Goal: Task Accomplishment & Management: Manage account settings

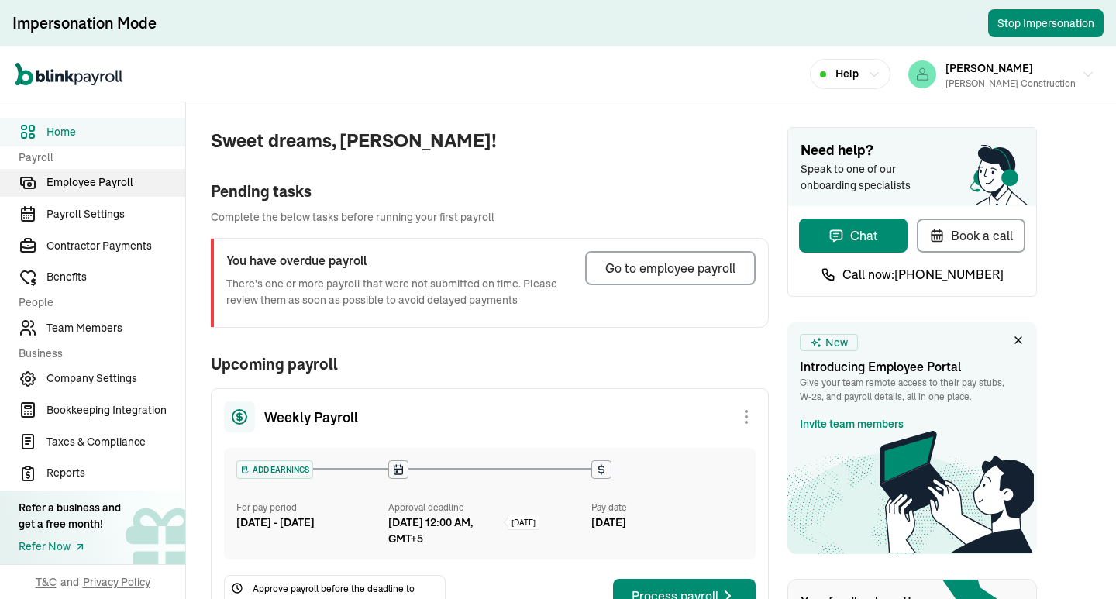
click at [143, 184] on span "Employee Payroll" at bounding box center [116, 182] width 139 height 16
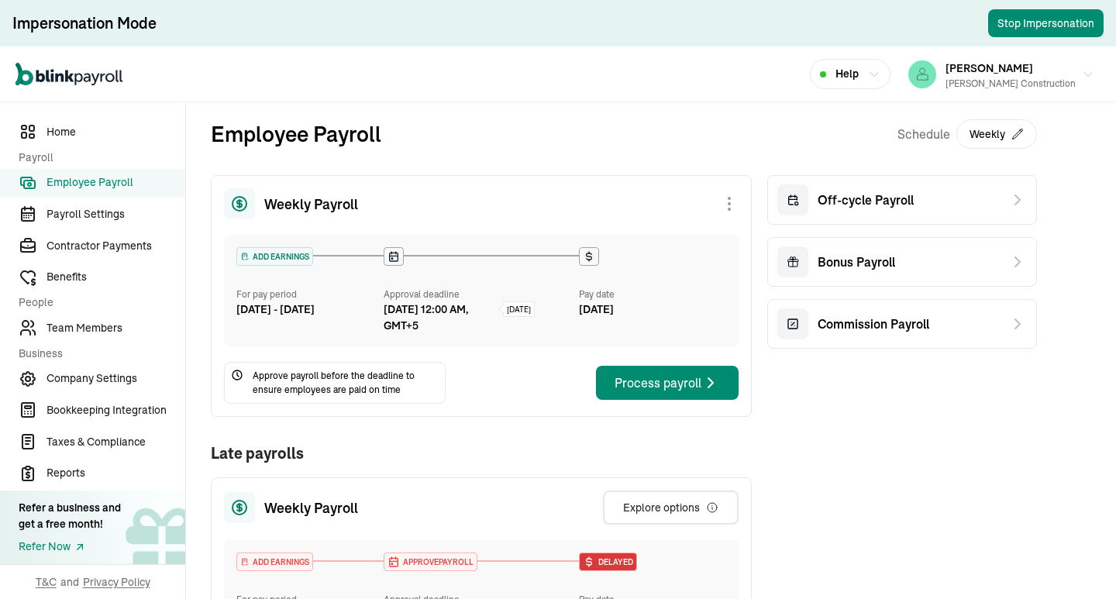
scroll to position [78, 0]
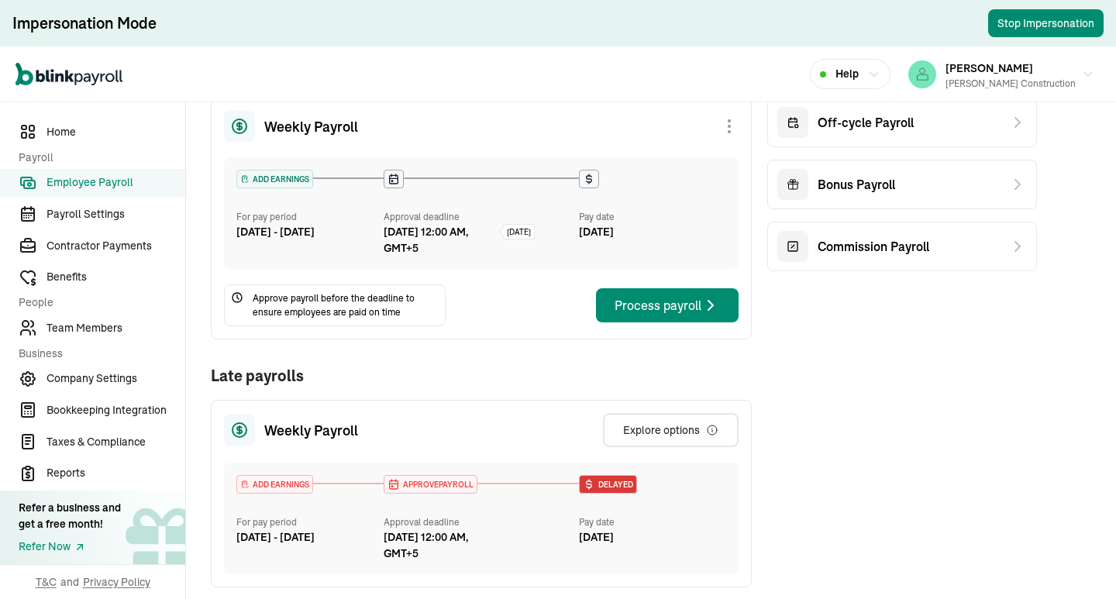
click at [393, 348] on div "Weekly Payroll ADD EARNINGS For pay period [DATE] - [DATE] Approval deadline [D…" at bounding box center [481, 501] width 541 height 806
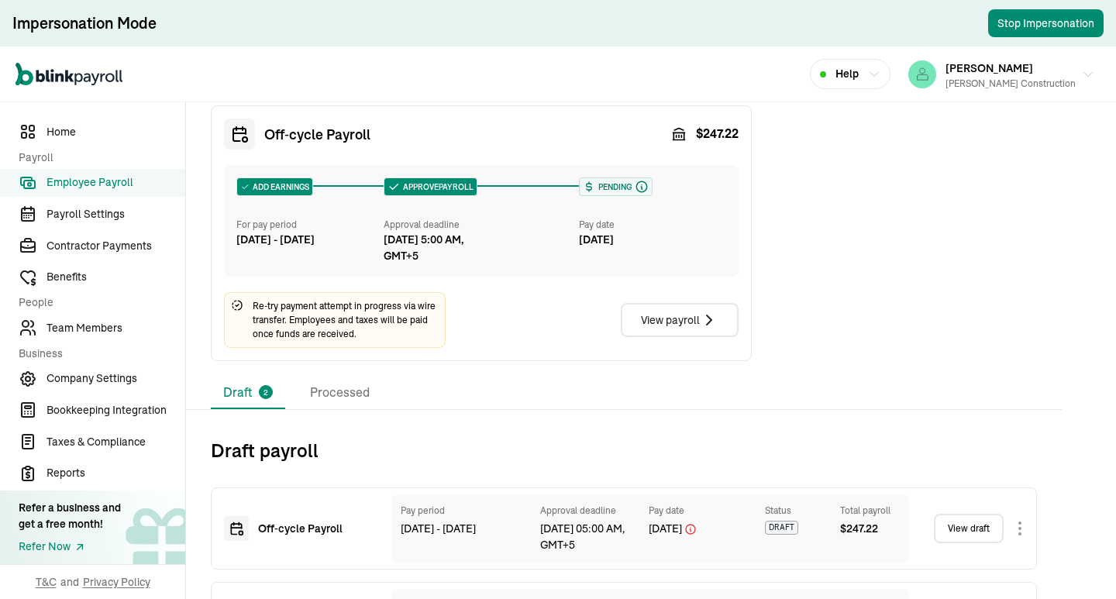
scroll to position [698, 0]
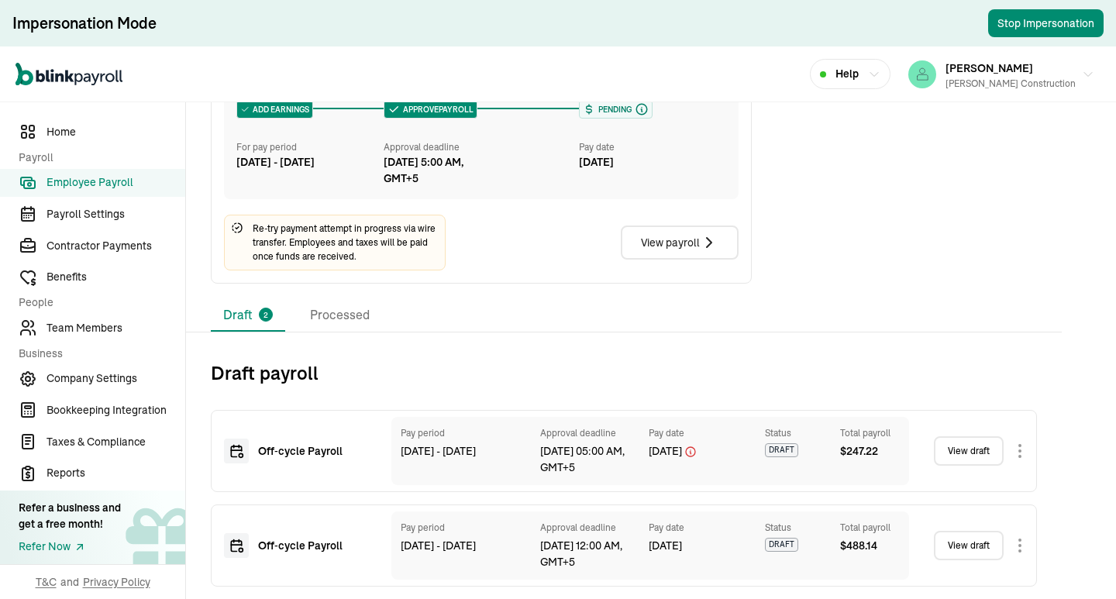
click at [691, 314] on div "Draft 2 Processed" at bounding box center [624, 315] width 826 height 33
drag, startPoint x: 466, startPoint y: 343, endPoint x: 470, endPoint y: 336, distance: 8.0
click at [467, 343] on div "Draft 2 Processed Draft payroll Off‑cycle Payroll Pay period [DATE] - [DATE] Ap…" at bounding box center [651, 449] width 930 height 300
click at [658, 250] on div "View payroll" at bounding box center [680, 242] width 78 height 19
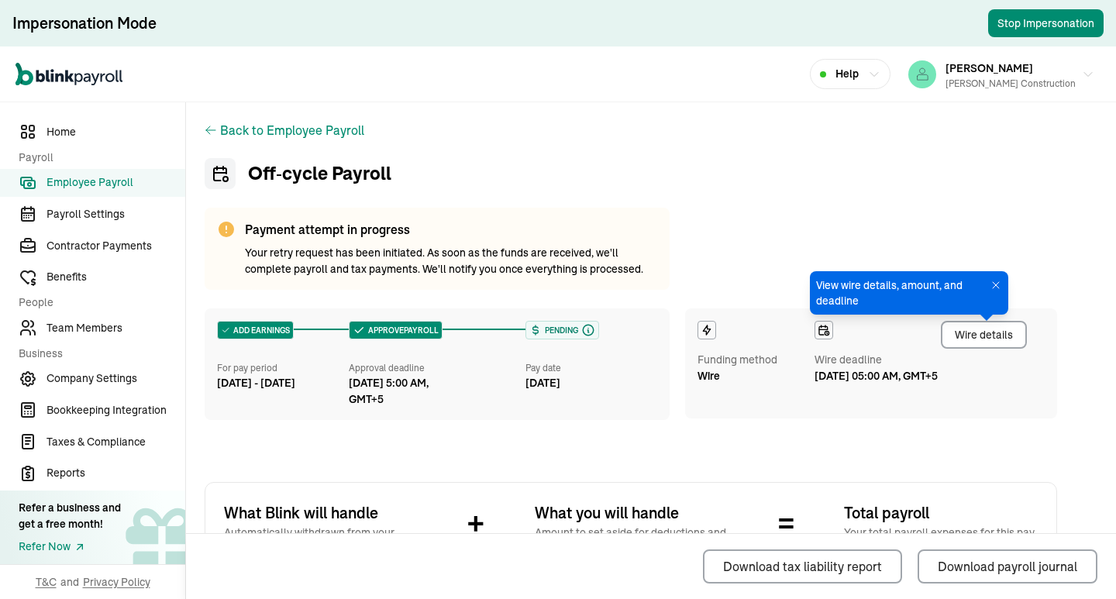
click at [707, 212] on div "Back to Employee Payroll Off‑cycle Payroll Payment attempt in progress Your ret…" at bounding box center [631, 560] width 890 height 917
click at [980, 340] on div "Wire details" at bounding box center [984, 335] width 58 height 16
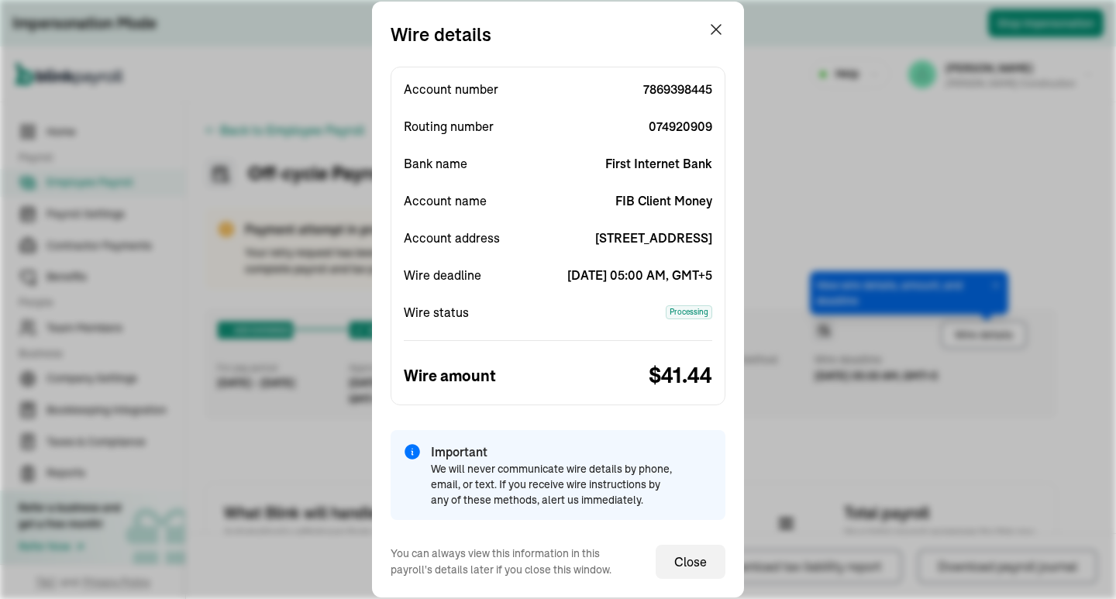
click at [614, 202] on div "Account number [FINANCIAL_ID] Routing number [FINANCIAL_ID] Bank name First Int…" at bounding box center [558, 236] width 335 height 339
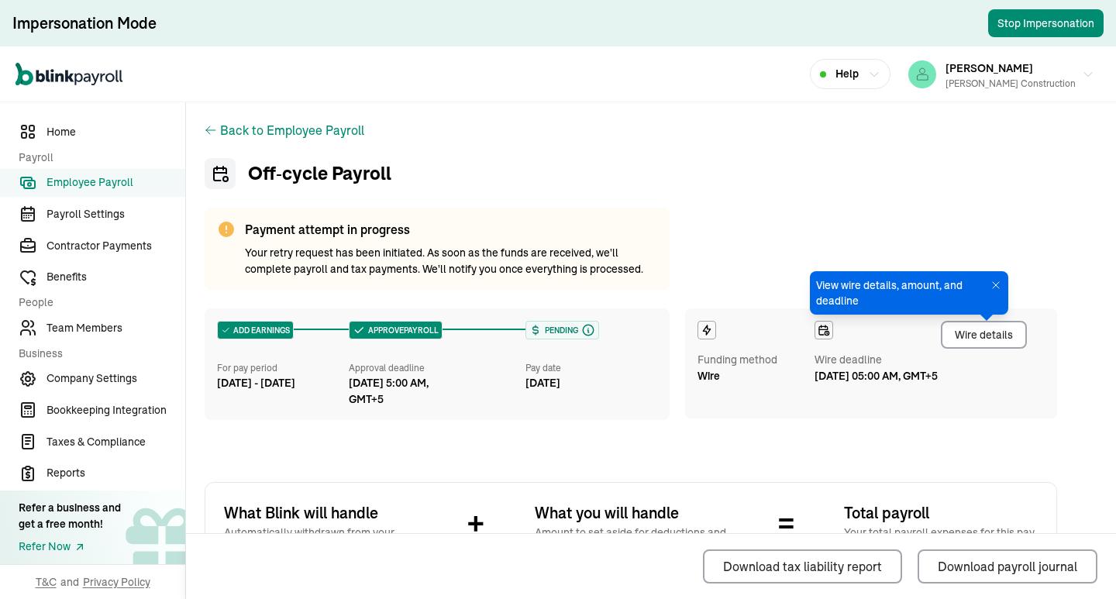
click at [413, 266] on span "Your retry request has been initiated. As soon as the funds are received, we'll…" at bounding box center [451, 261] width 412 height 33
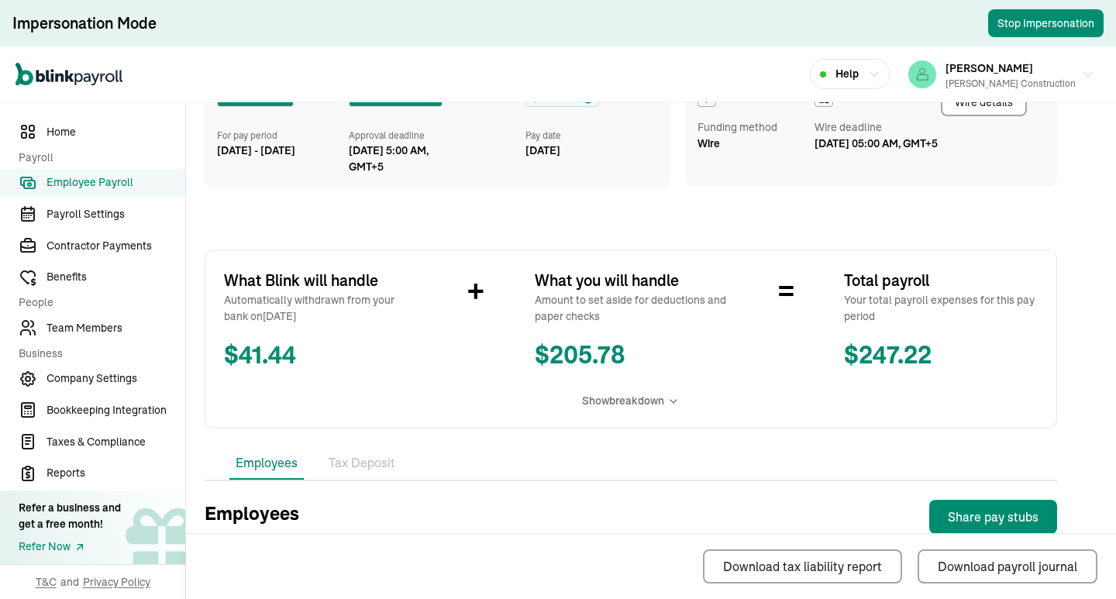
scroll to position [388, 0]
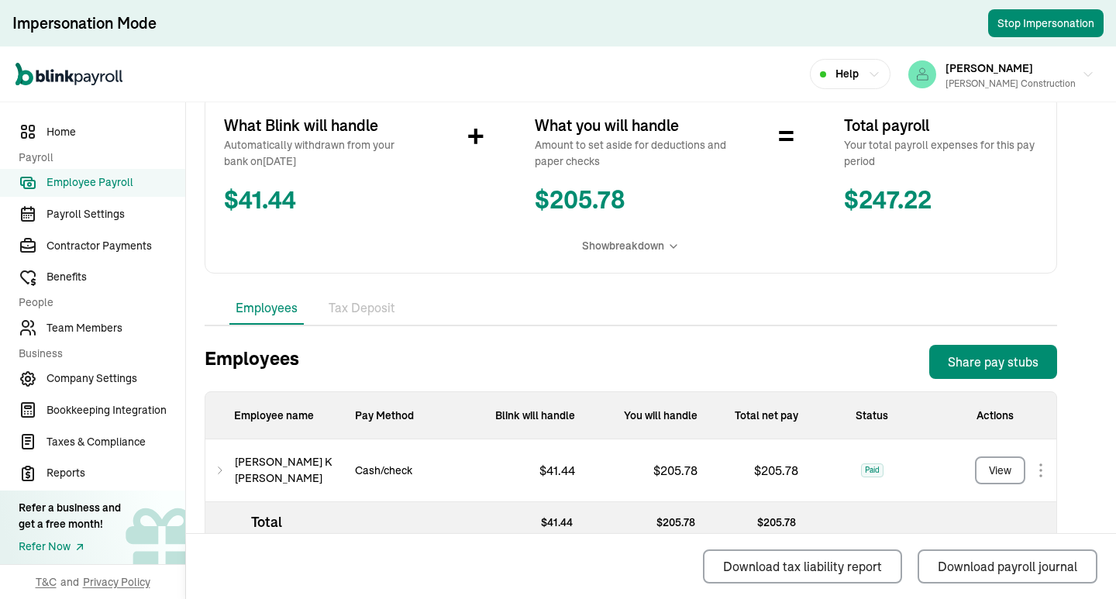
click at [656, 325] on div "Employees Tax Deposit" at bounding box center [631, 309] width 853 height 34
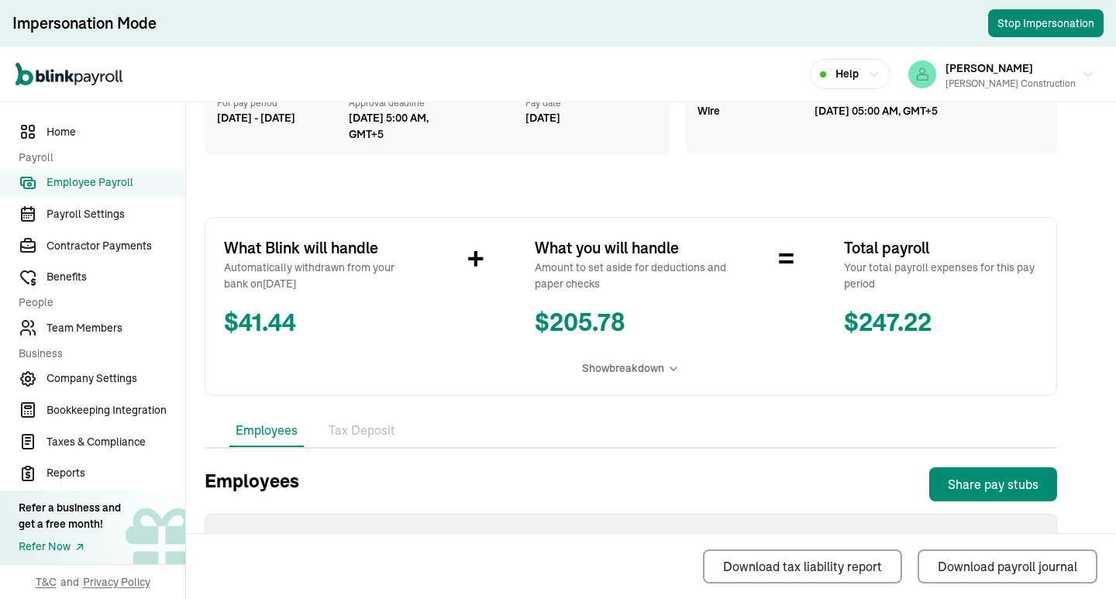
scroll to position [420, 0]
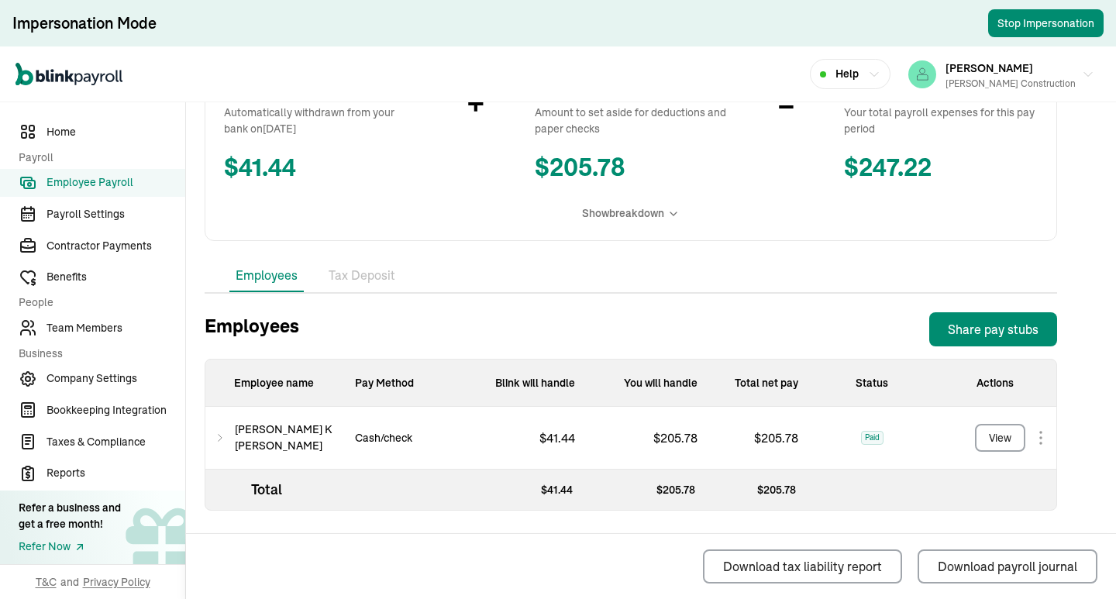
click at [238, 433] on div "[PERSON_NAME]" at bounding box center [273, 438] width 137 height 63
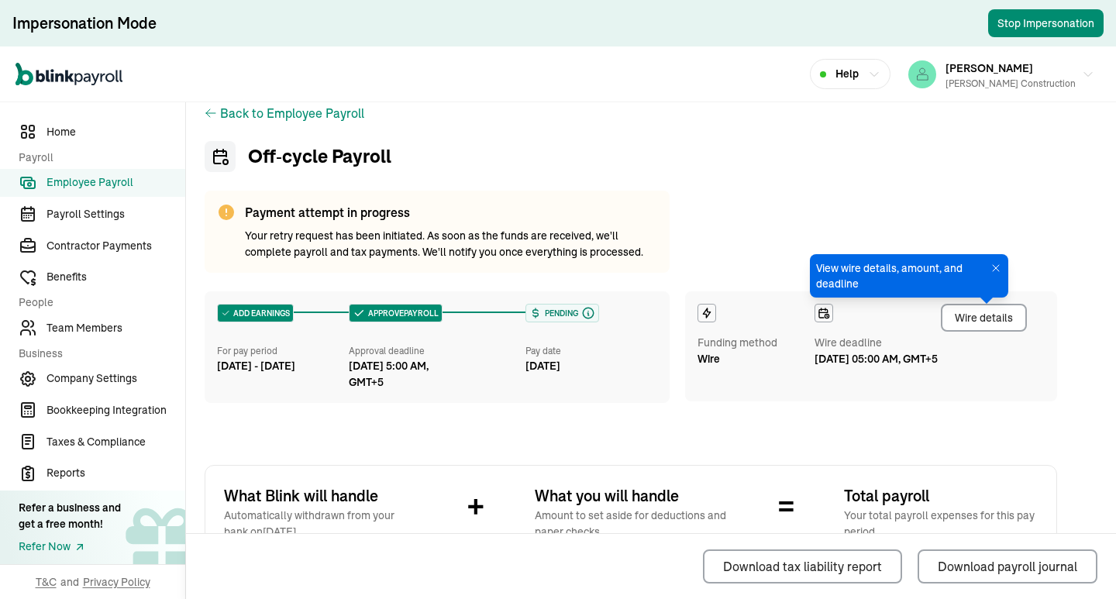
scroll to position [0, 0]
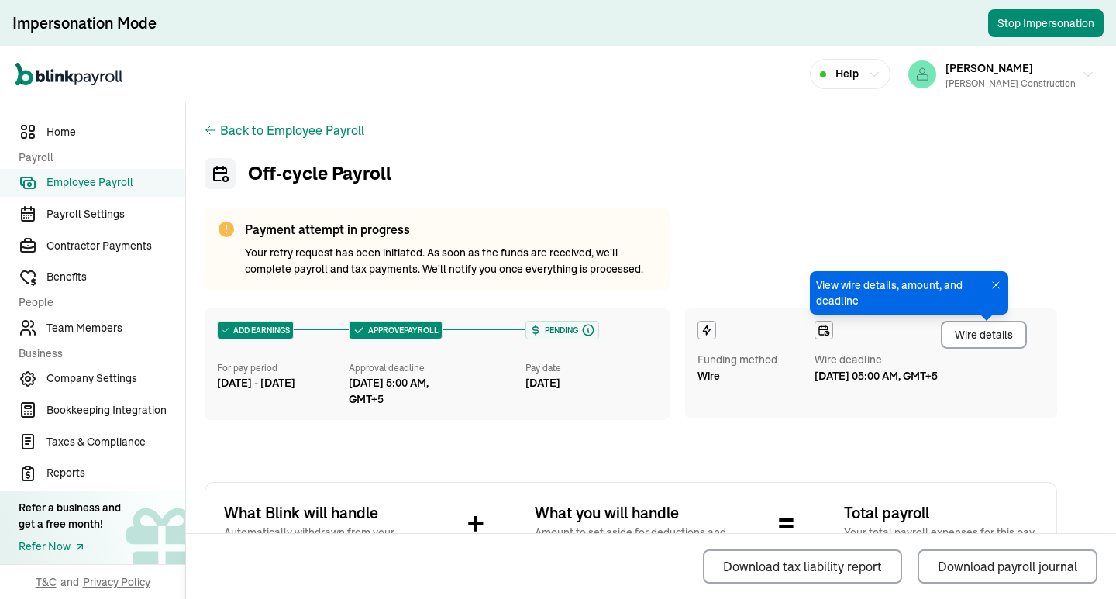
click at [207, 130] on icon at bounding box center [210, 130] width 9 height 8
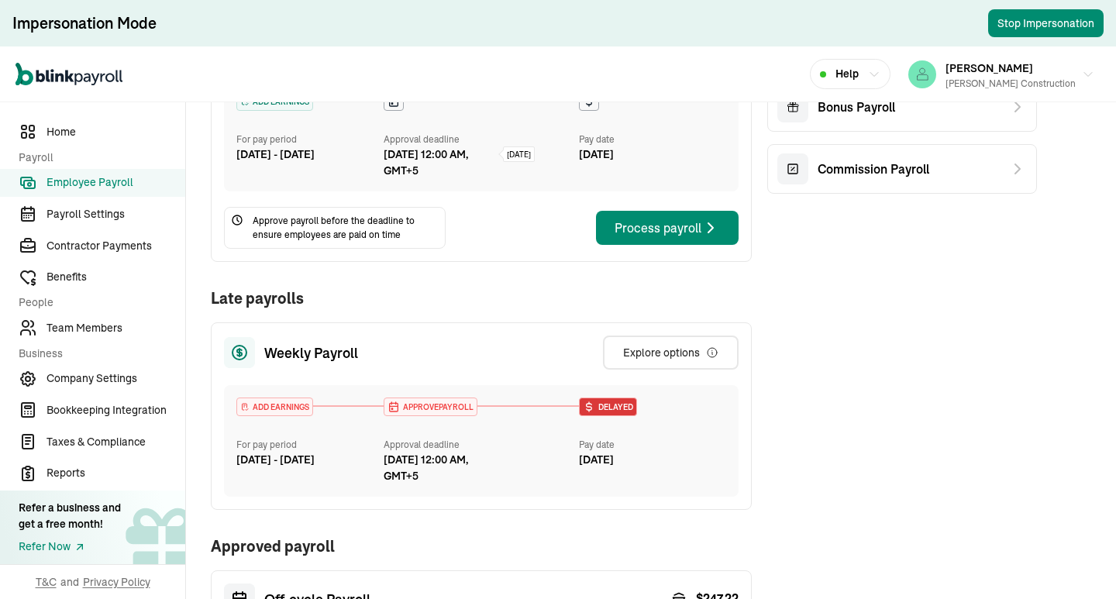
scroll to position [388, 0]
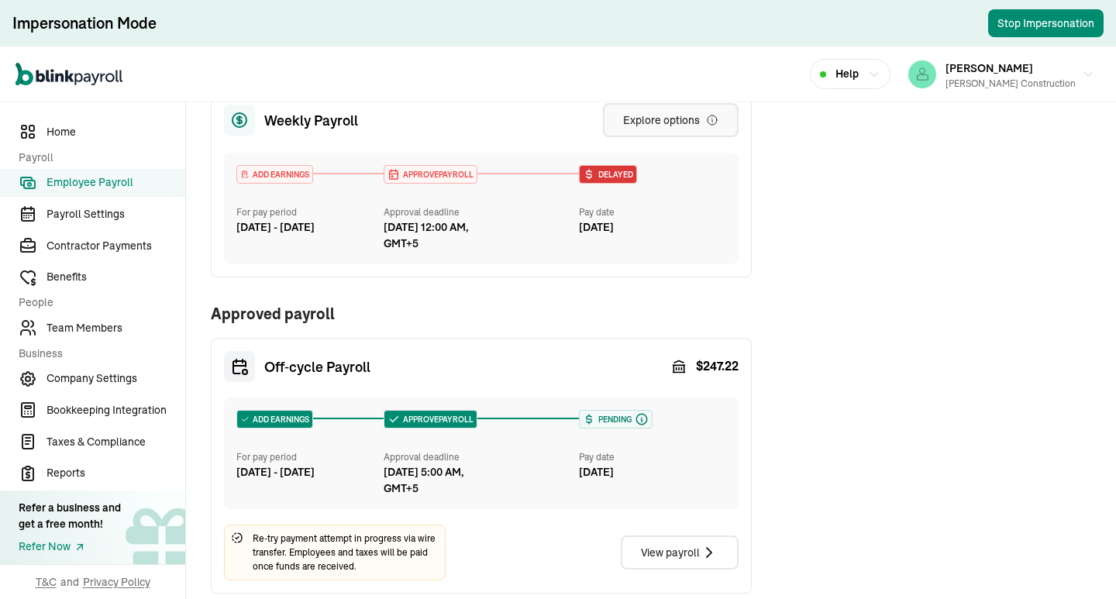
click at [667, 124] on div "Explore options" at bounding box center [670, 120] width 95 height 16
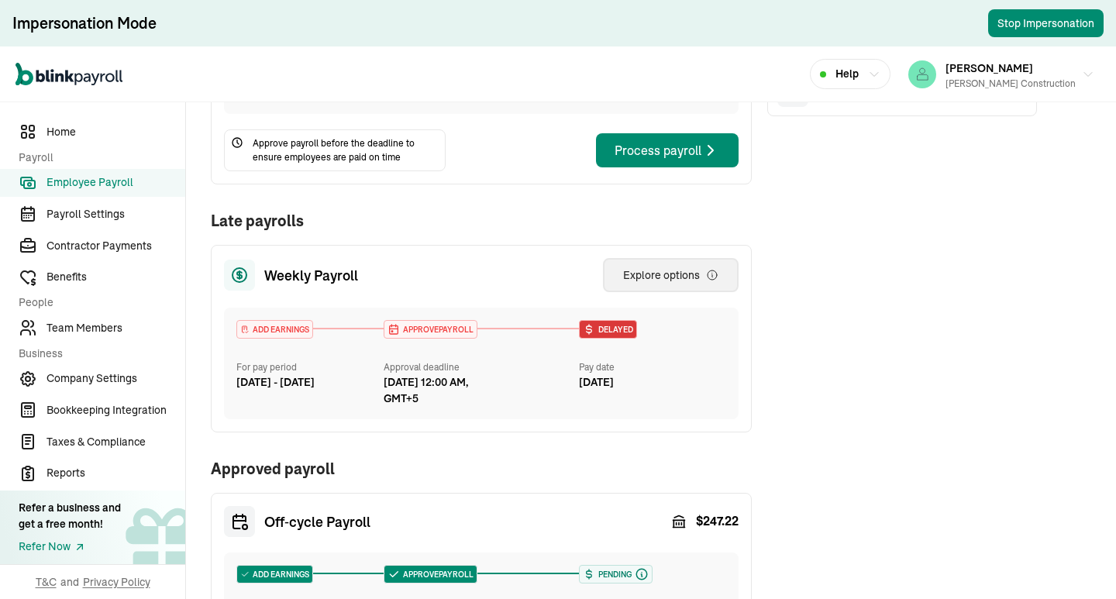
click at [677, 277] on div "Explore options" at bounding box center [670, 275] width 95 height 16
click at [500, 343] on div "APPROVE PAYROLL Approval deadline [DATE] 12:00 AM, GMT+5" at bounding box center [482, 363] width 196 height 87
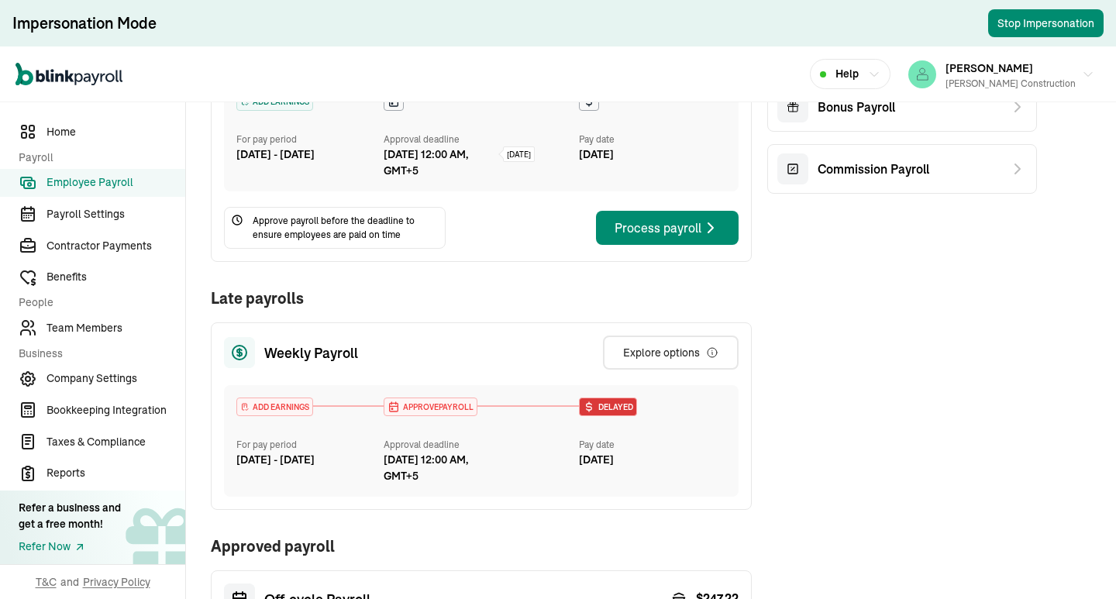
scroll to position [310, 0]
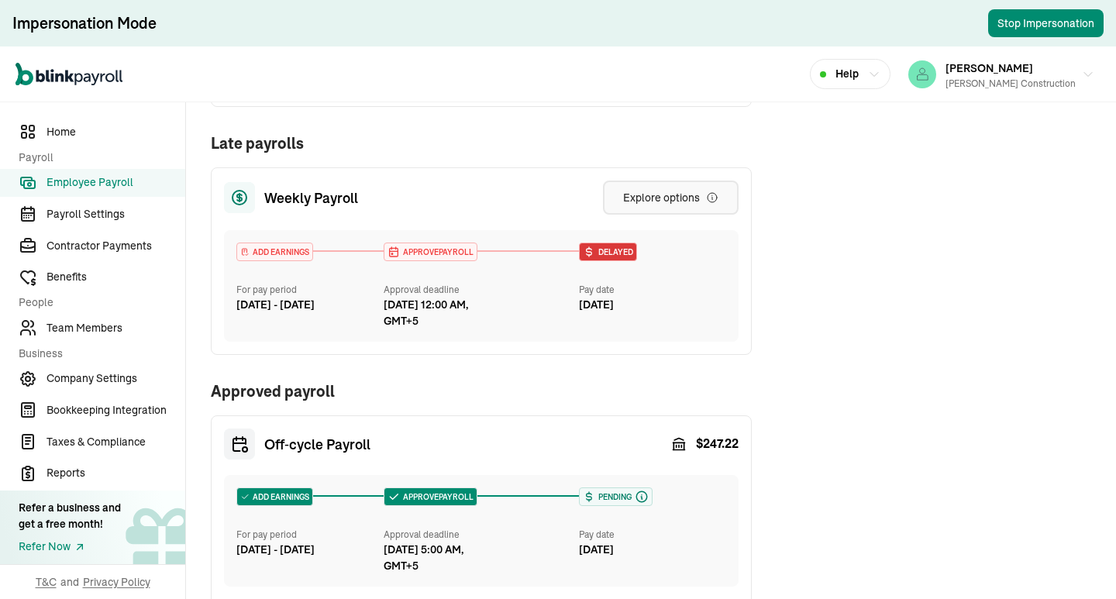
click at [657, 197] on div "Explore options" at bounding box center [670, 198] width 95 height 16
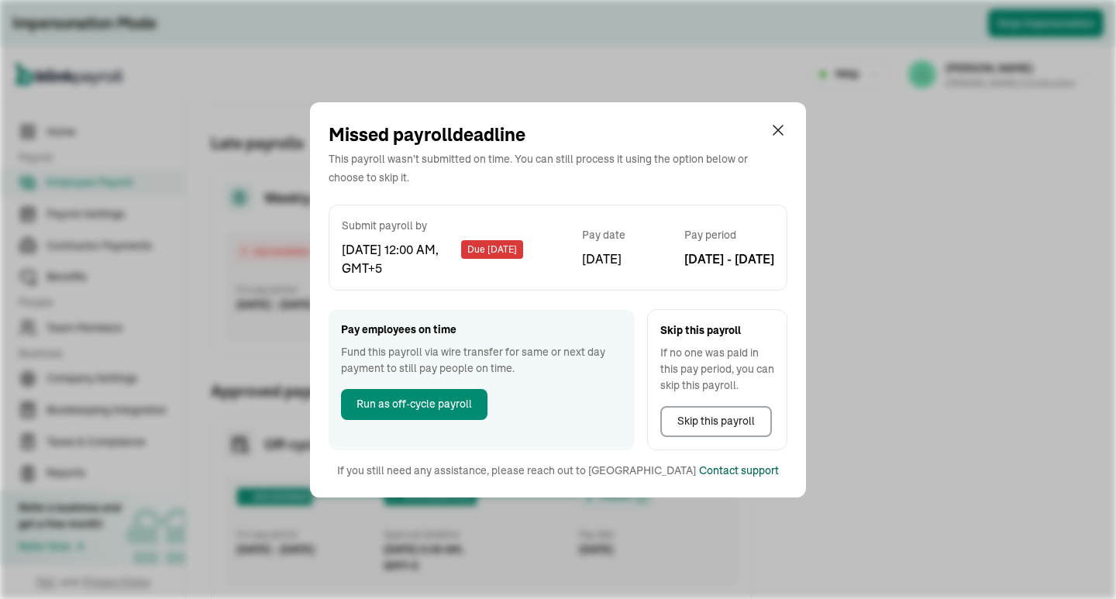
click at [699, 474] on div "Contact support" at bounding box center [739, 471] width 80 height 16
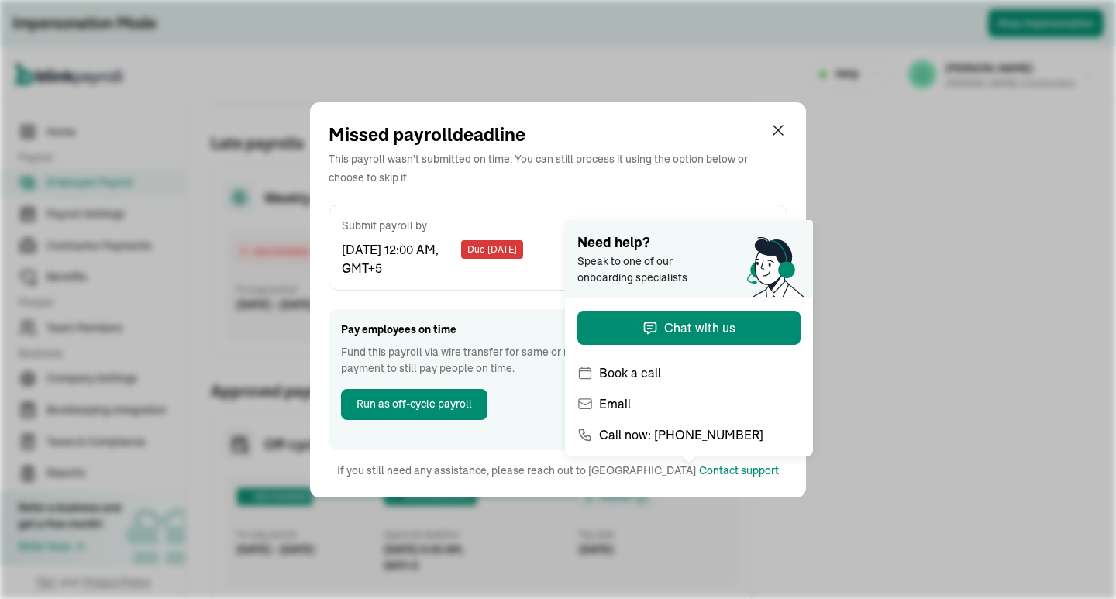
click at [510, 181] on div "This payroll wasn't submitted on time. You can still process it using the optio…" at bounding box center [542, 167] width 427 height 37
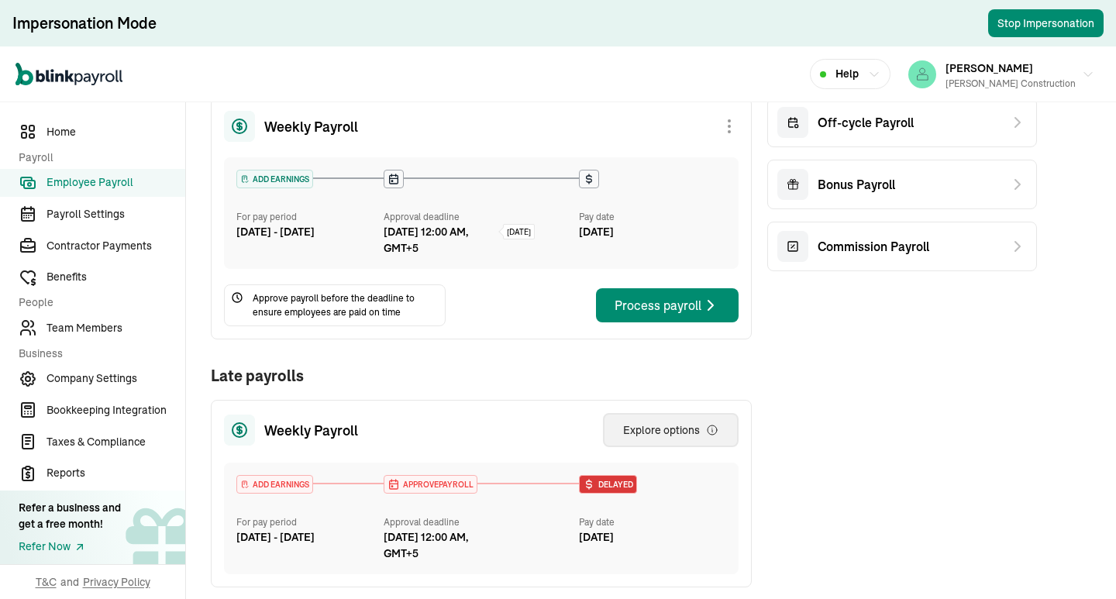
scroll to position [0, 0]
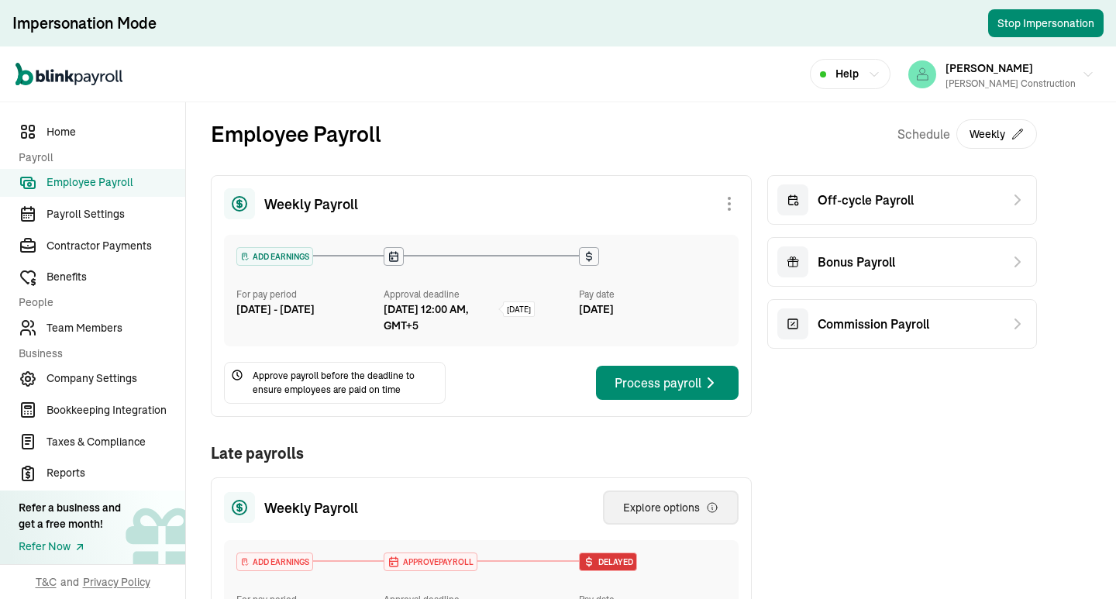
click at [725, 209] on div at bounding box center [729, 204] width 19 height 19
click at [538, 158] on div "Employee Payroll Schedule Weekly" at bounding box center [624, 146] width 826 height 57
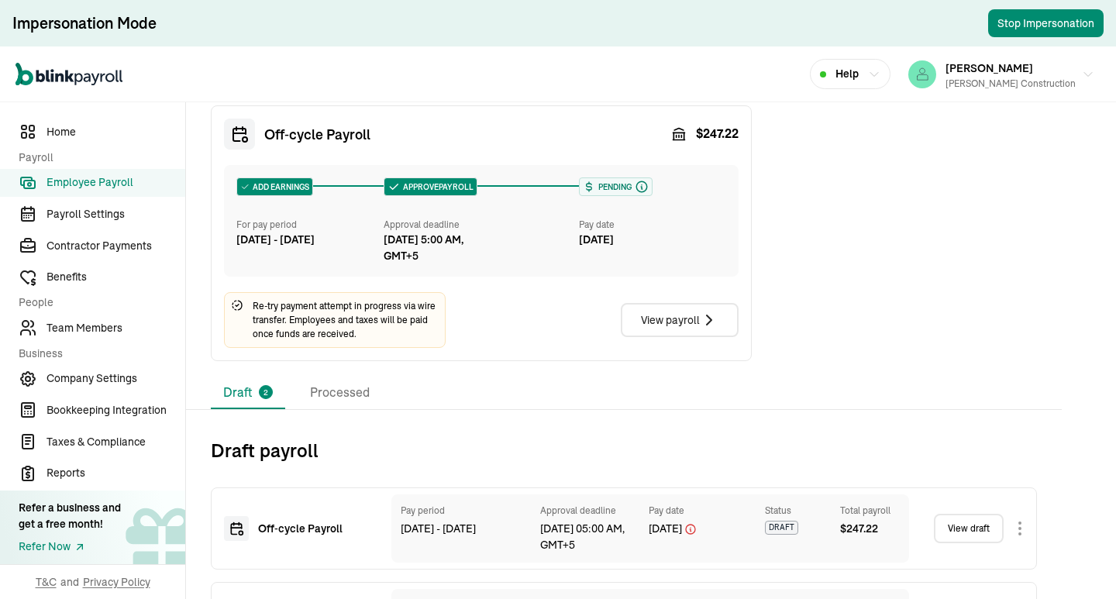
scroll to position [698, 0]
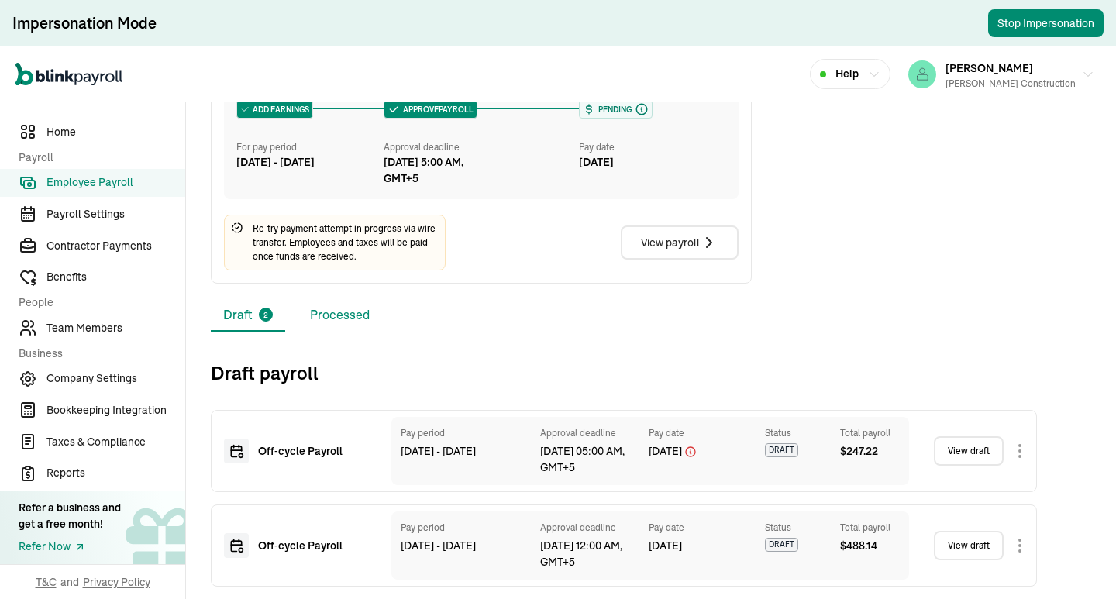
click at [337, 305] on li "Processed" at bounding box center [340, 315] width 84 height 33
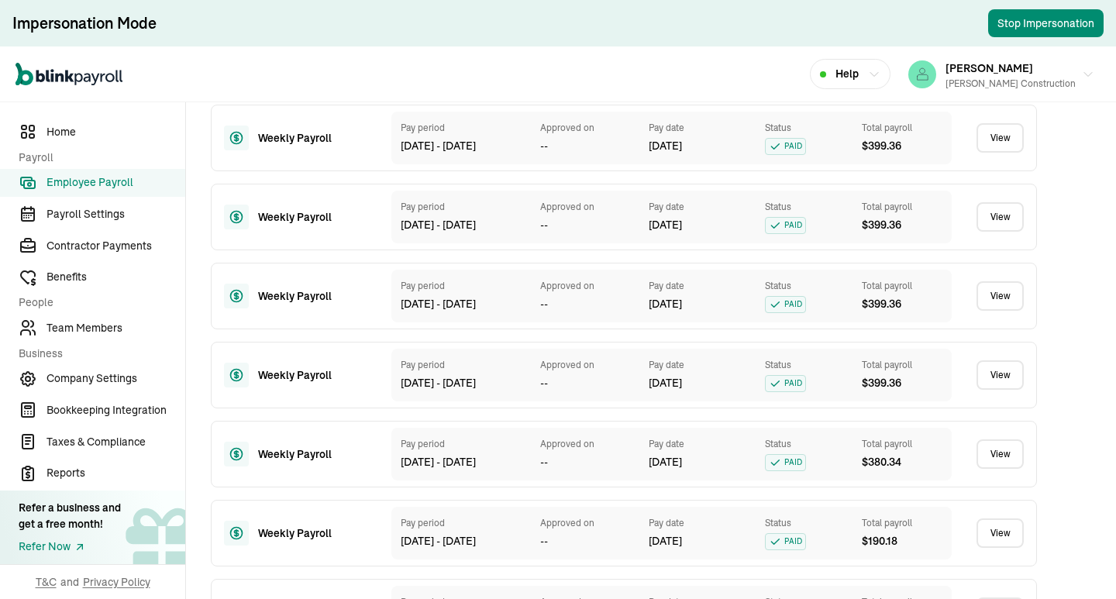
scroll to position [1353, 0]
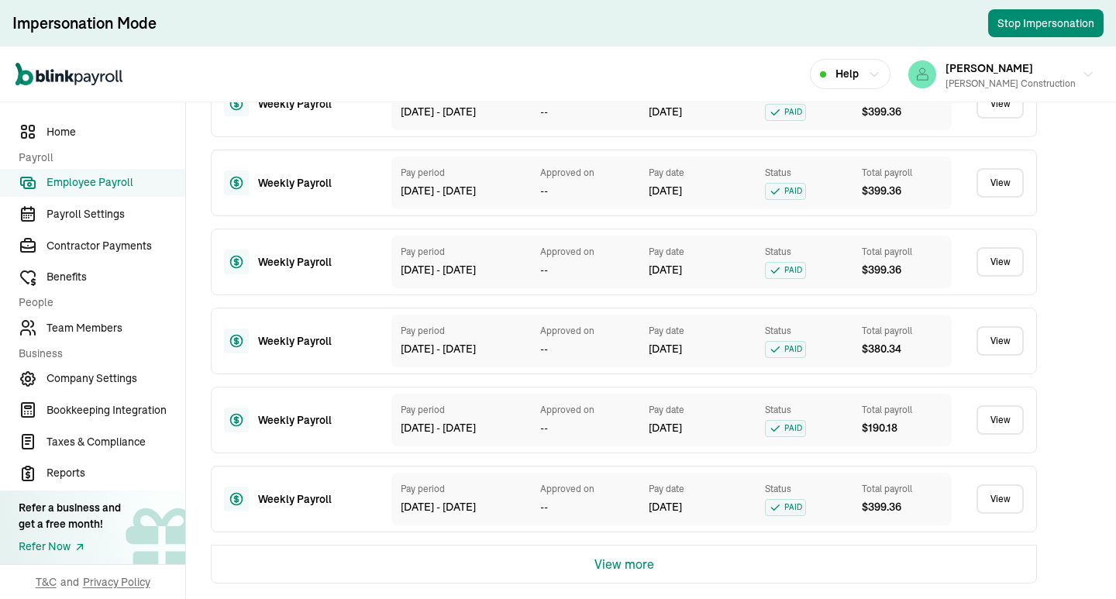
click at [615, 557] on button "View more" at bounding box center [624, 564] width 60 height 37
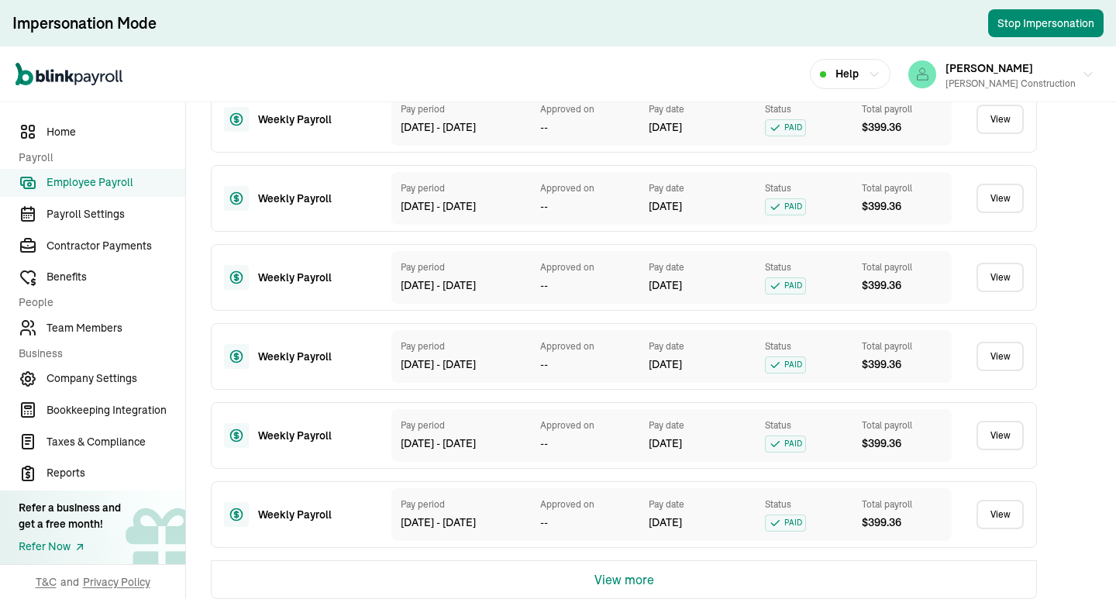
scroll to position [2144, 0]
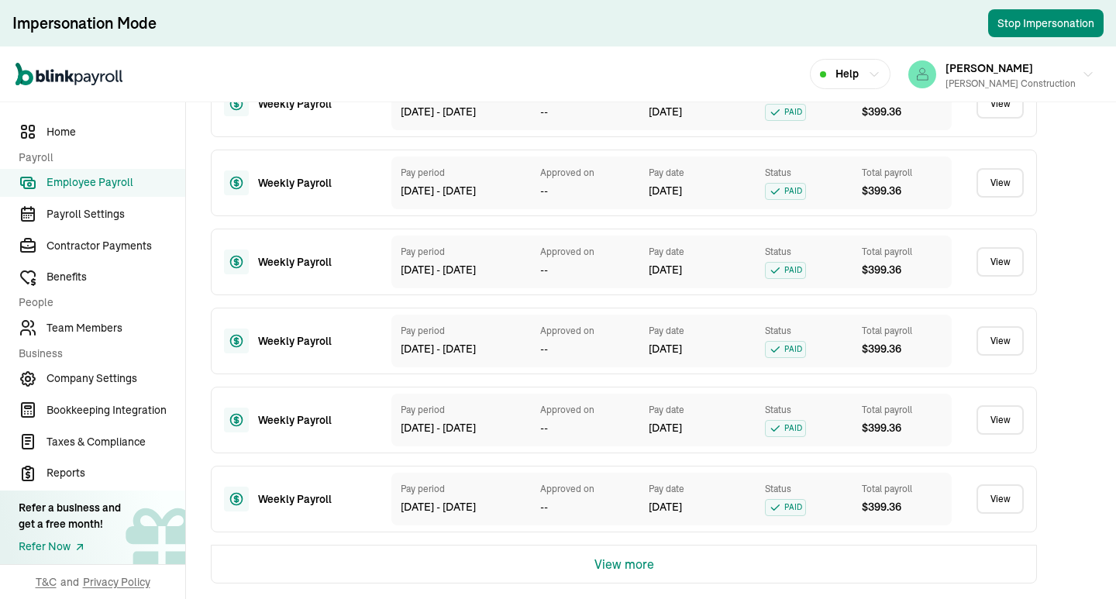
click at [629, 562] on button "View more" at bounding box center [624, 564] width 60 height 37
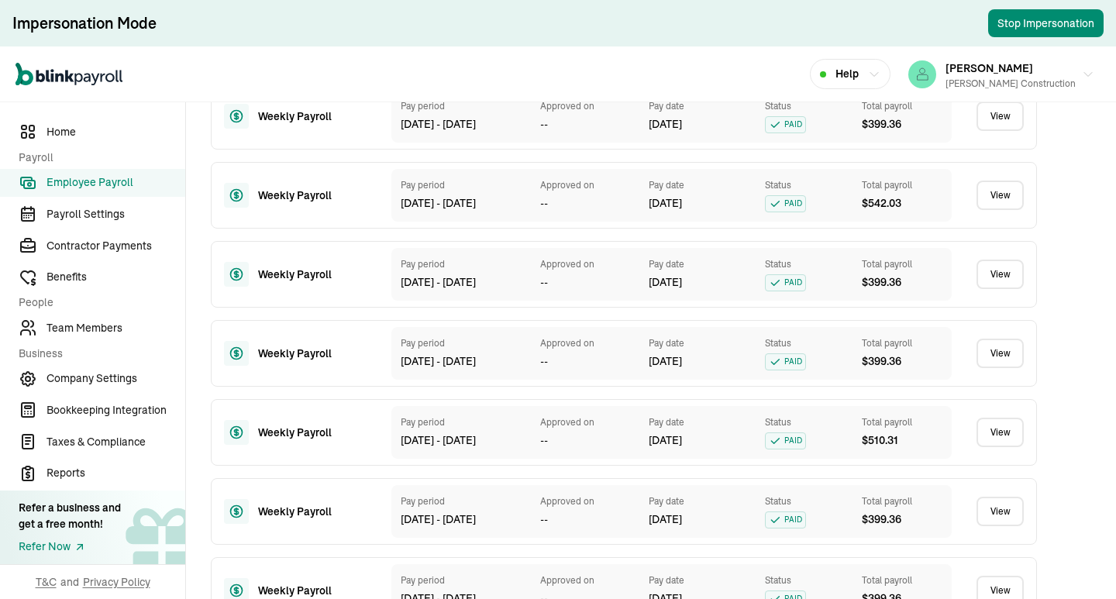
scroll to position [2934, 0]
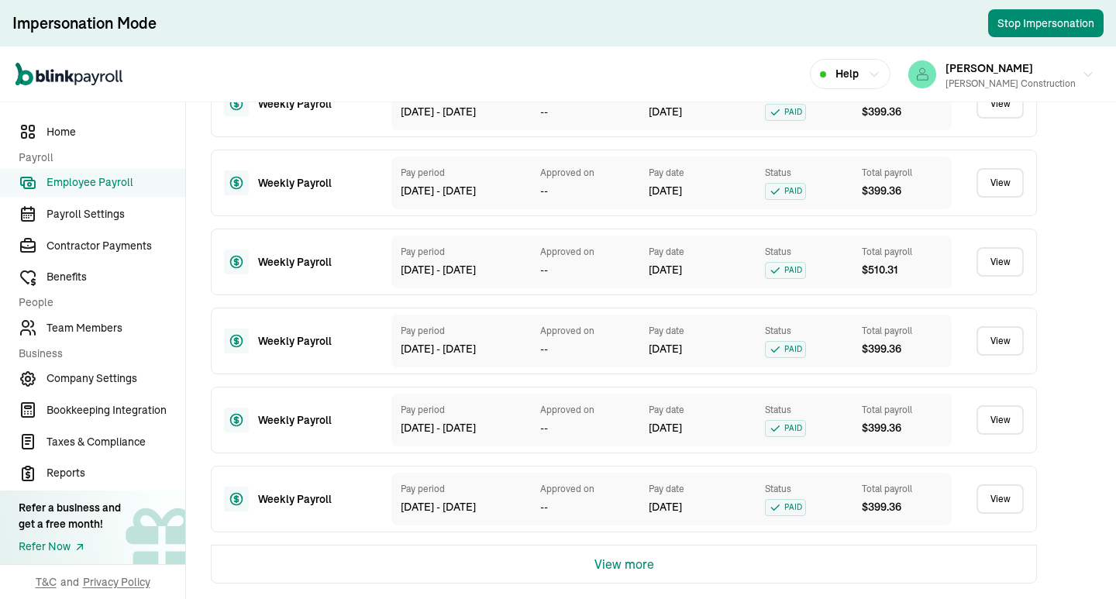
click at [625, 564] on button "View more" at bounding box center [624, 564] width 60 height 37
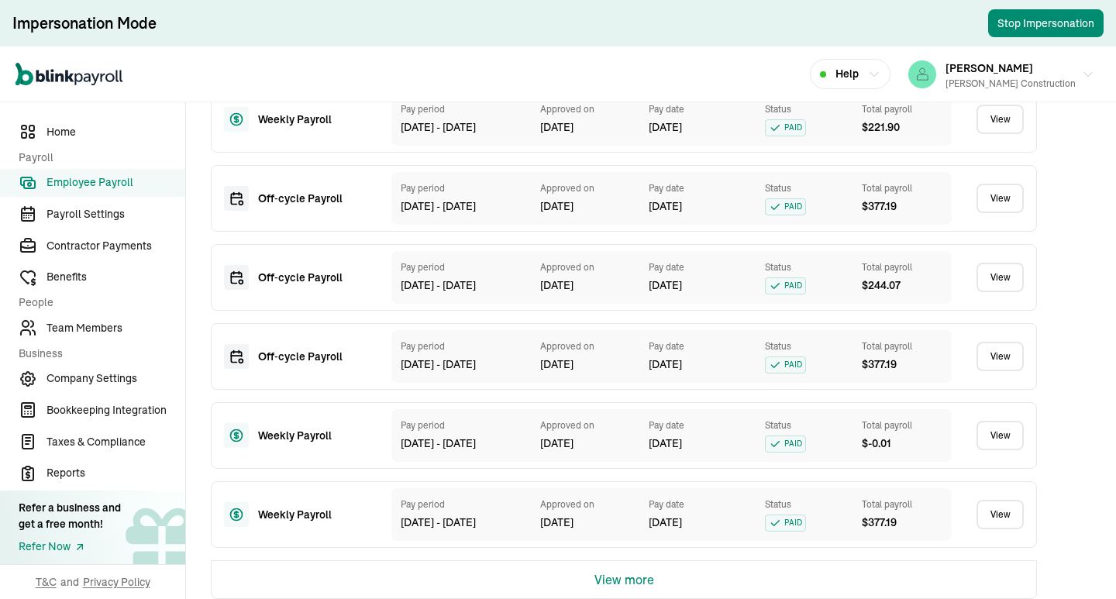
scroll to position [3725, 0]
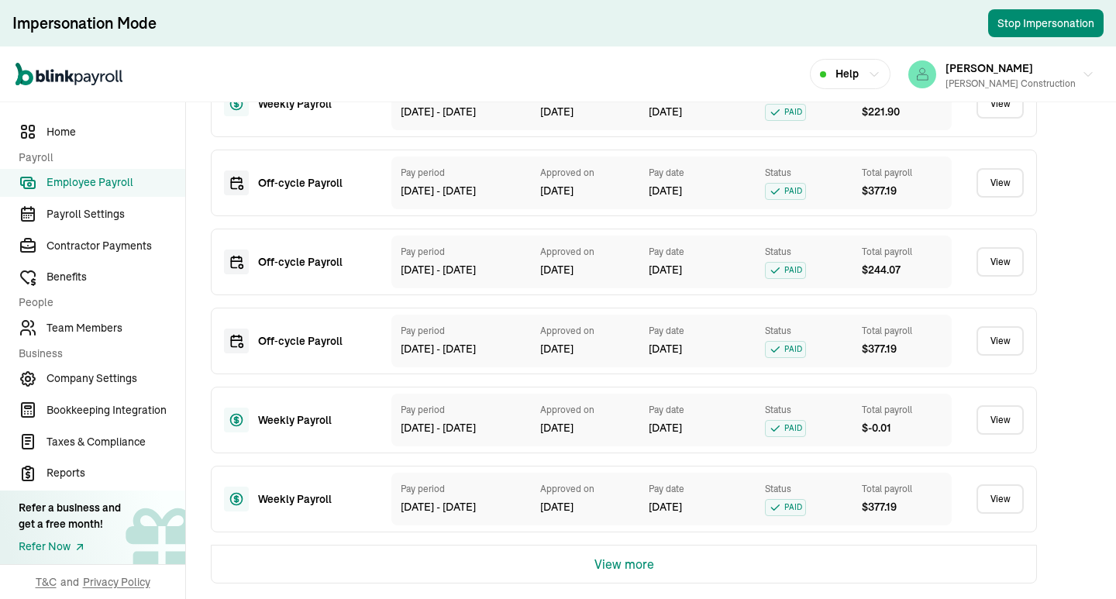
click at [619, 557] on button "View more" at bounding box center [624, 564] width 60 height 37
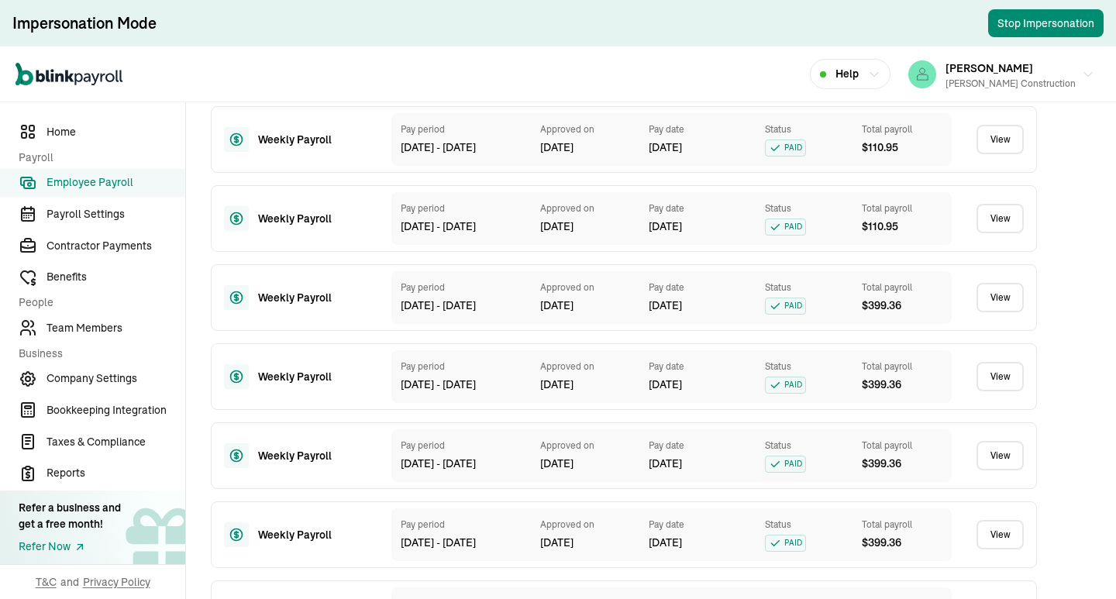
scroll to position [4325, 0]
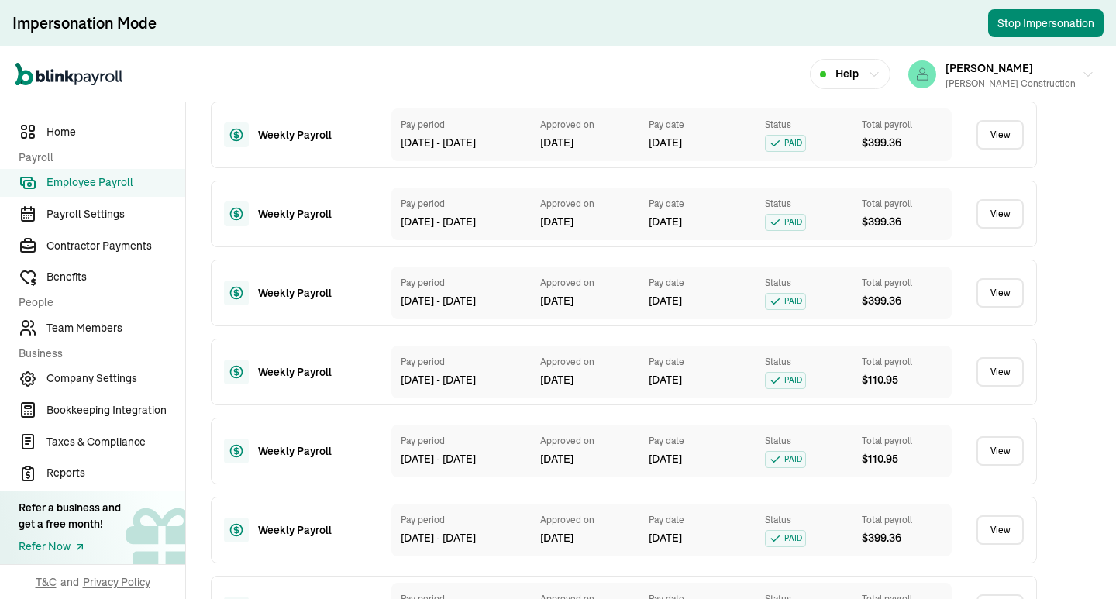
click at [609, 468] on div "Pay period [DATE] - [DATE] Approved on [DATE] Pay date [DATE] Status PAID Total…" at bounding box center [671, 451] width 560 height 53
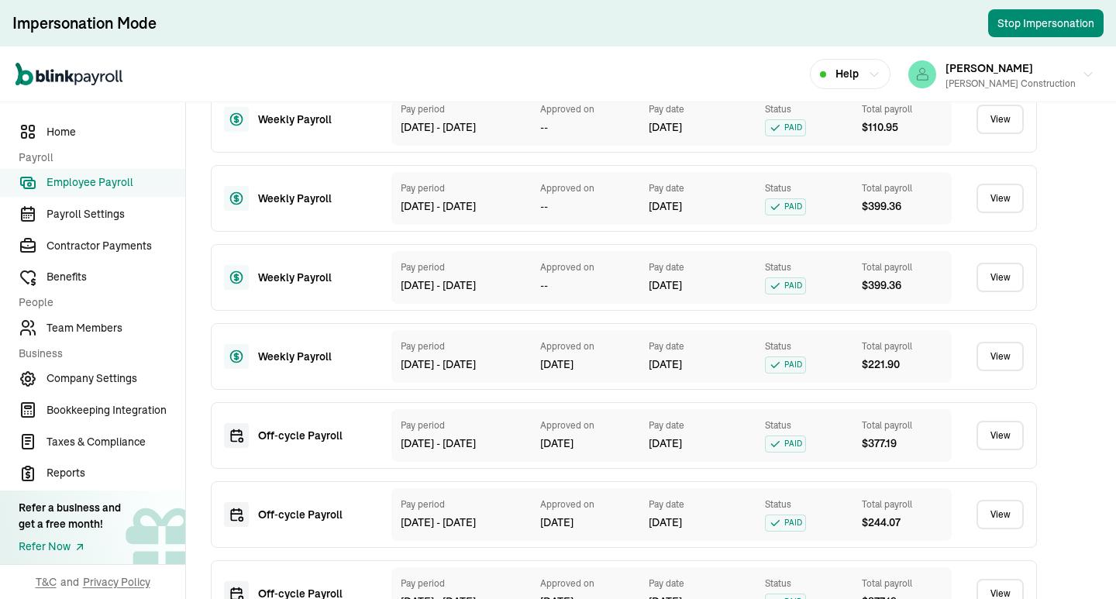
scroll to position [3627, 0]
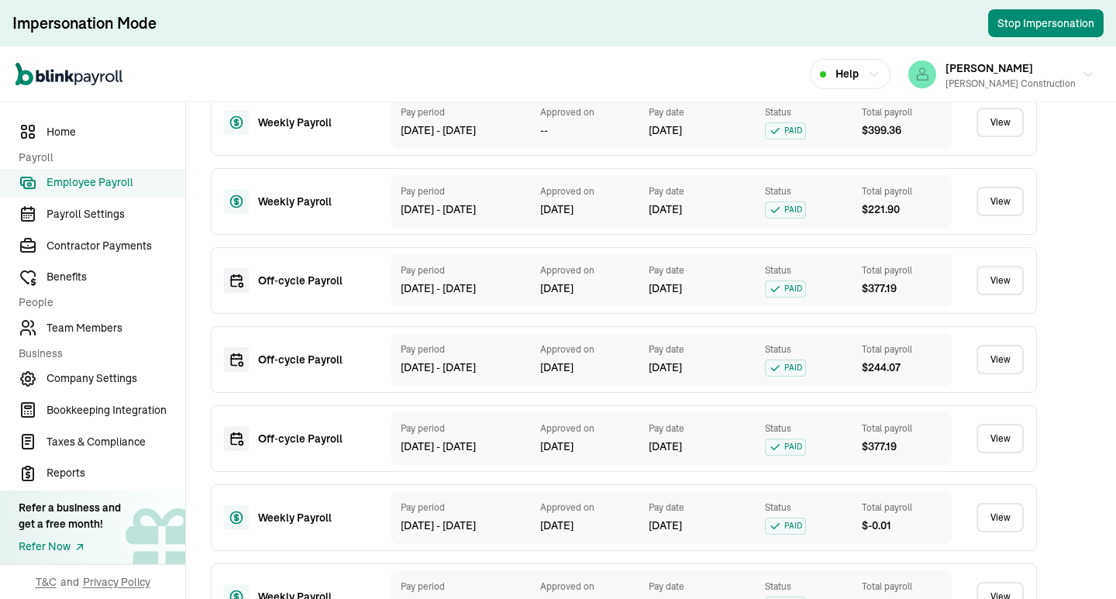
click at [983, 279] on link "View" at bounding box center [1000, 280] width 47 height 29
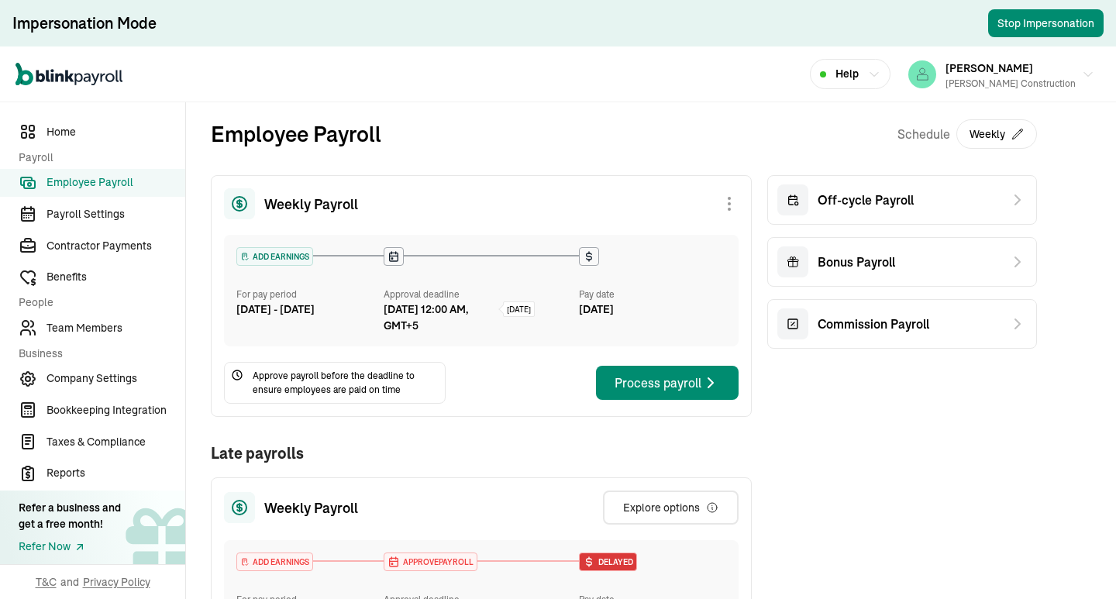
scroll to position [155, 0]
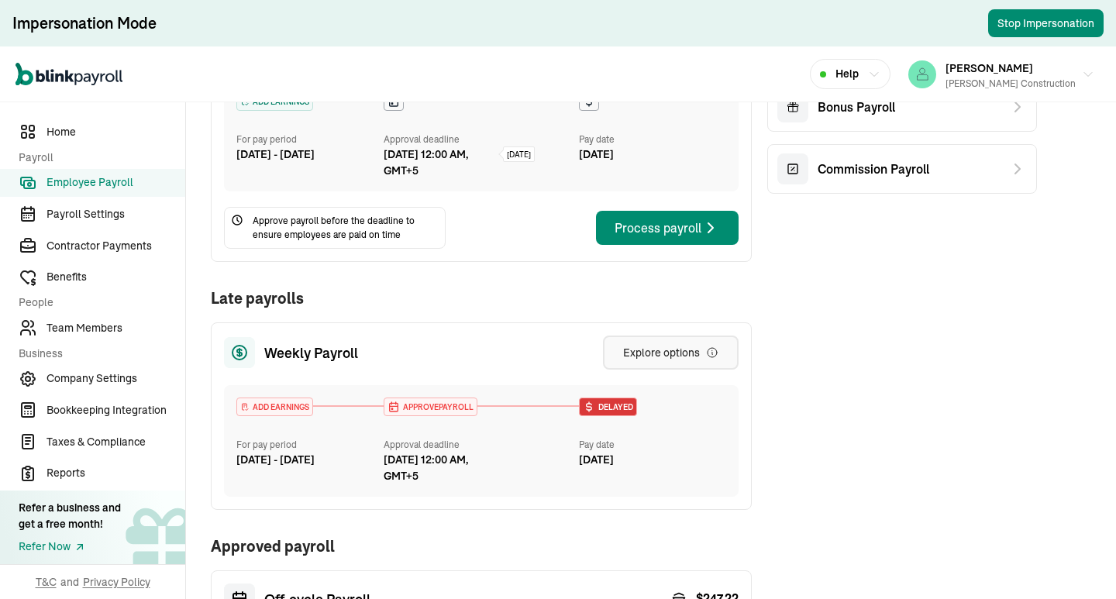
click at [680, 350] on div "Explore options" at bounding box center [670, 353] width 95 height 16
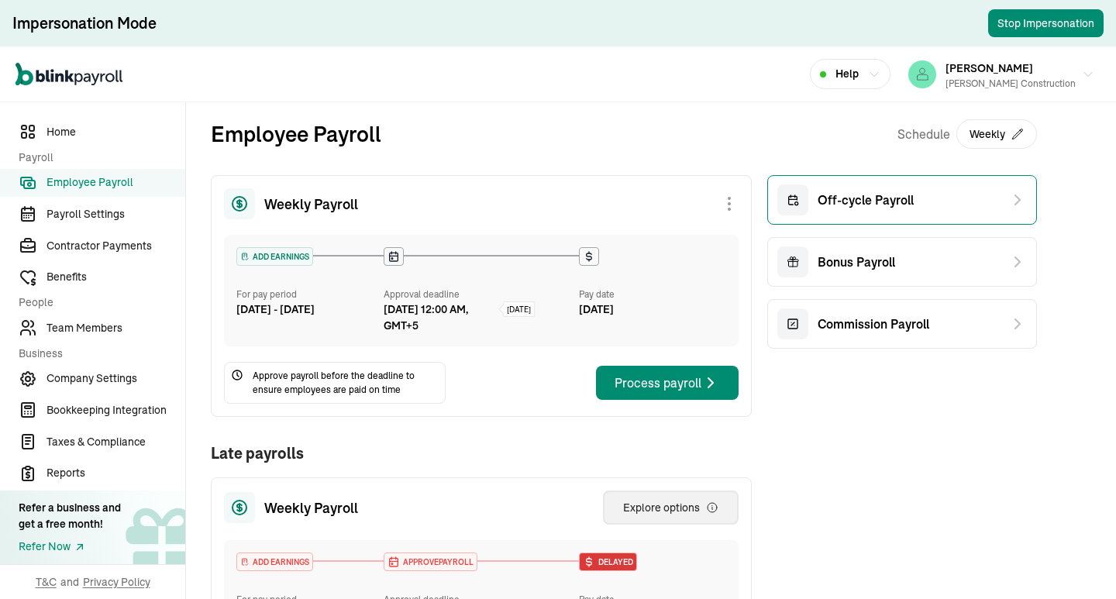
click at [853, 199] on span "Off-cycle Payroll" at bounding box center [866, 200] width 96 height 19
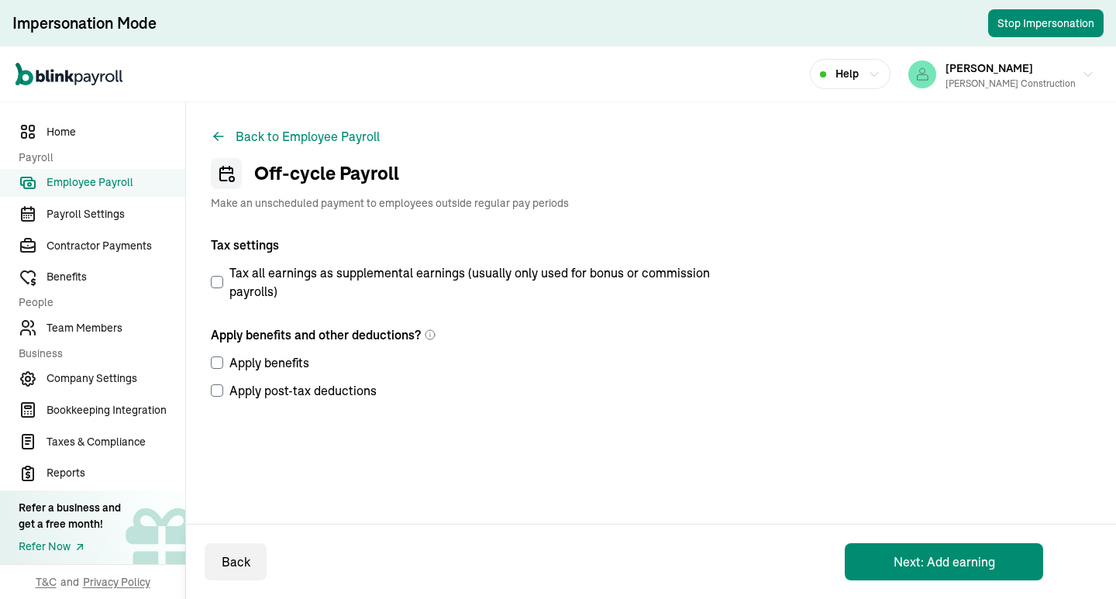
click at [233, 277] on label "Tax all earnings as supplemental earnings (usually only used for bonus or commi…" at bounding box center [467, 282] width 512 height 37
click at [223, 277] on input "Tax all earnings as supplemental earnings (usually only used for bonus or commi…" at bounding box center [217, 282] width 12 height 12
checkbox input "true"
click at [223, 562] on button "Back" at bounding box center [236, 561] width 62 height 37
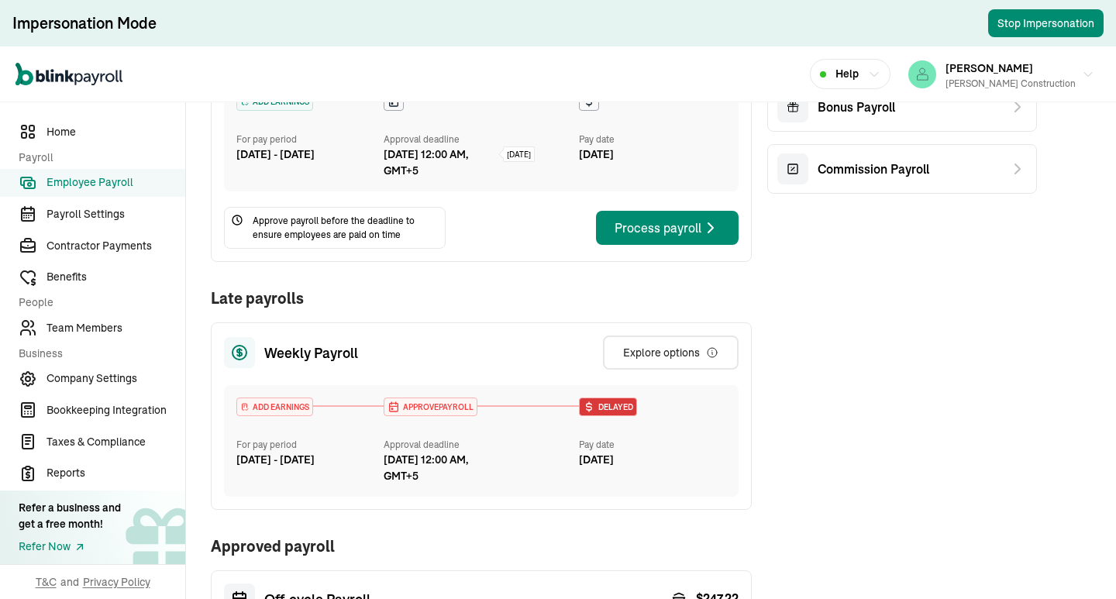
scroll to position [233, 0]
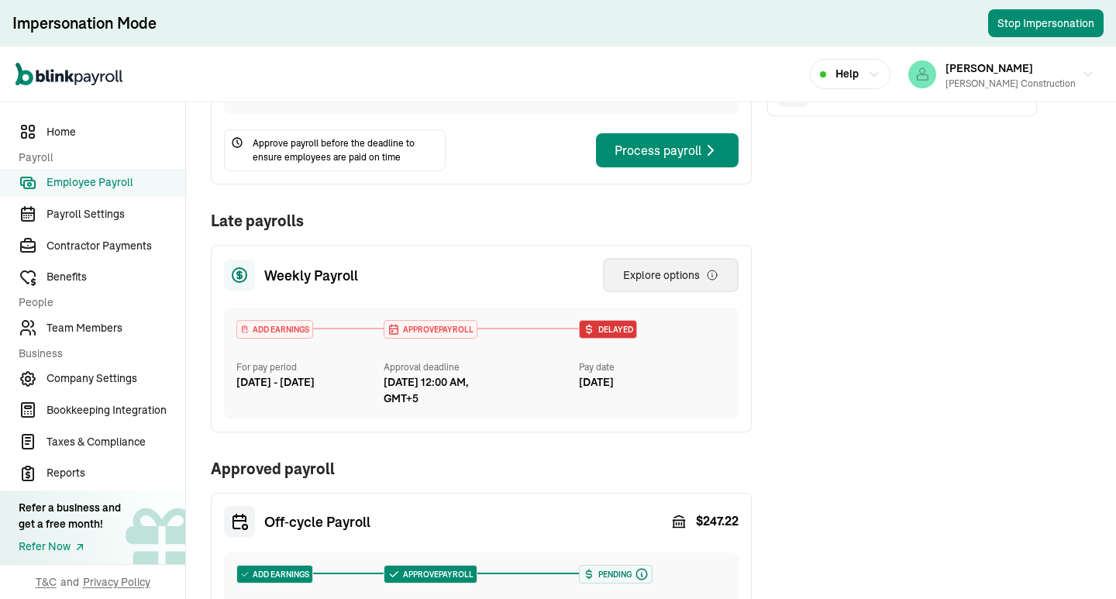
click at [684, 276] on div "Explore options" at bounding box center [670, 275] width 95 height 16
click at [539, 456] on div "Weekly Payroll ADD EARNINGS For pay period [DATE] - [DATE] Approval deadline [D…" at bounding box center [481, 346] width 541 height 806
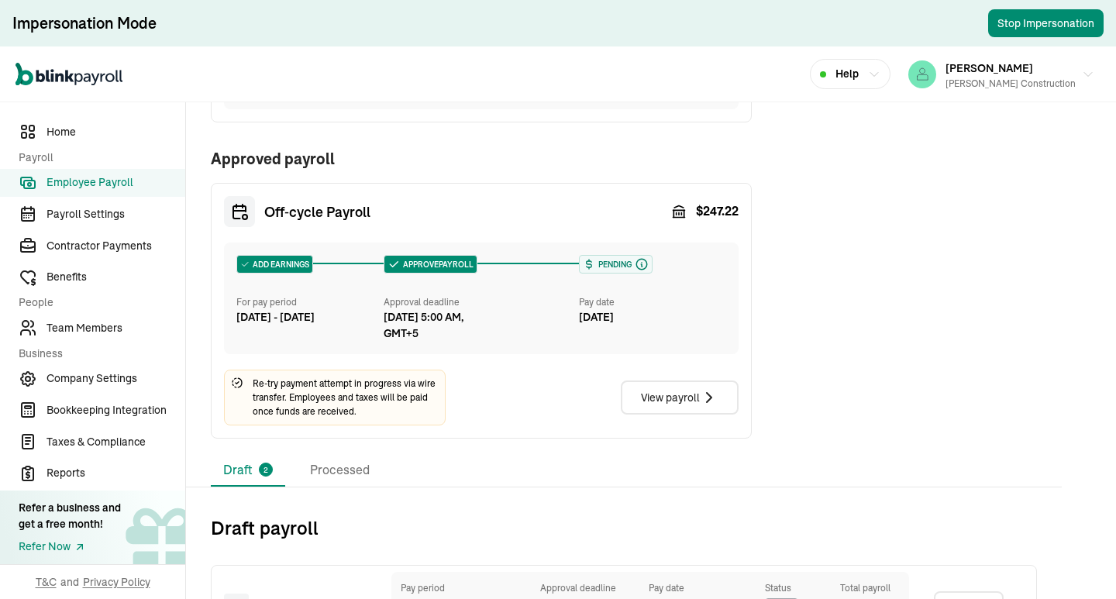
scroll to position [698, 0]
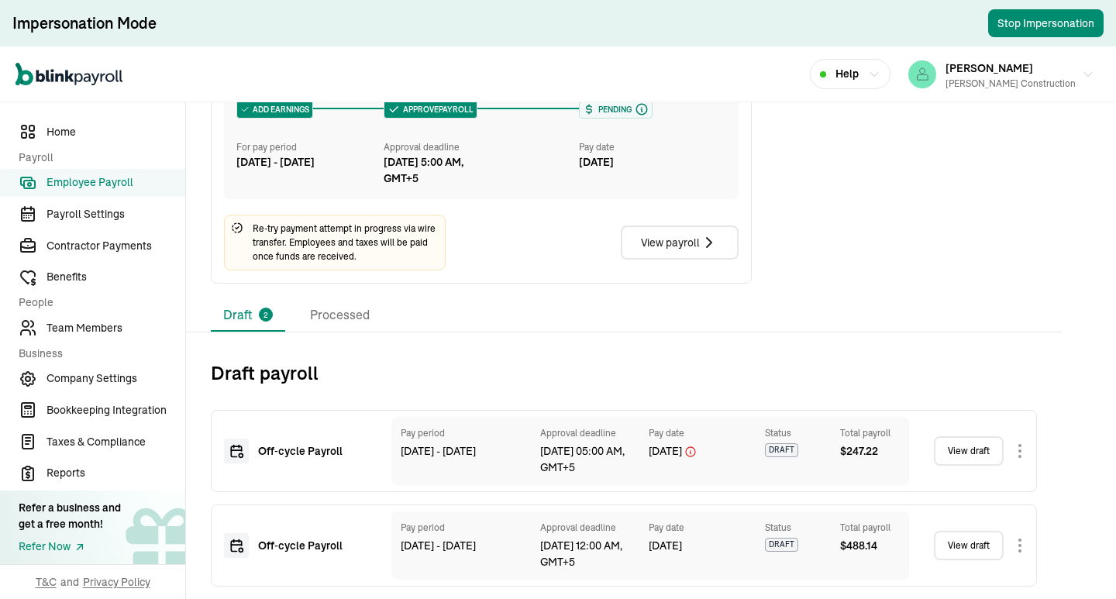
click at [976, 540] on link "View draft" at bounding box center [969, 545] width 70 height 29
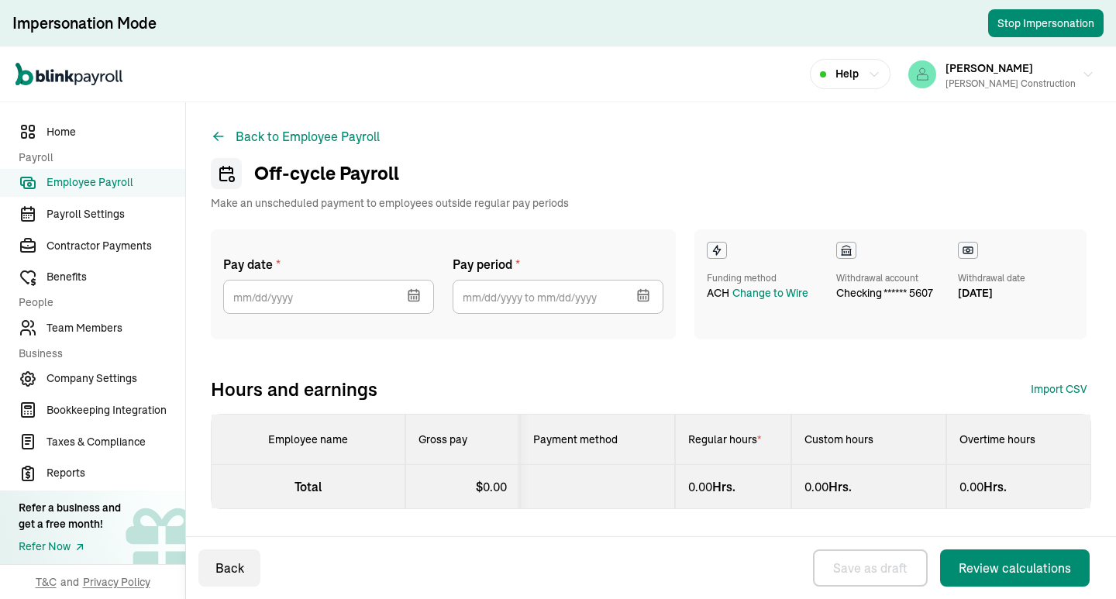
select select "direct_deposit"
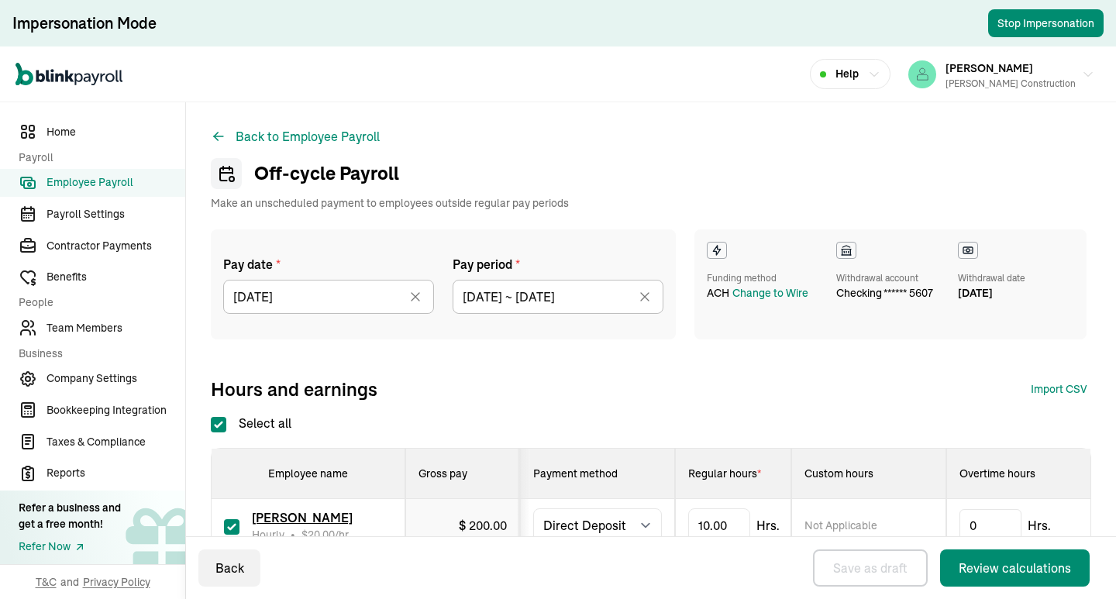
type input "[DATE]"
type input "[DATE] ~ [DATE]"
checkbox input "true"
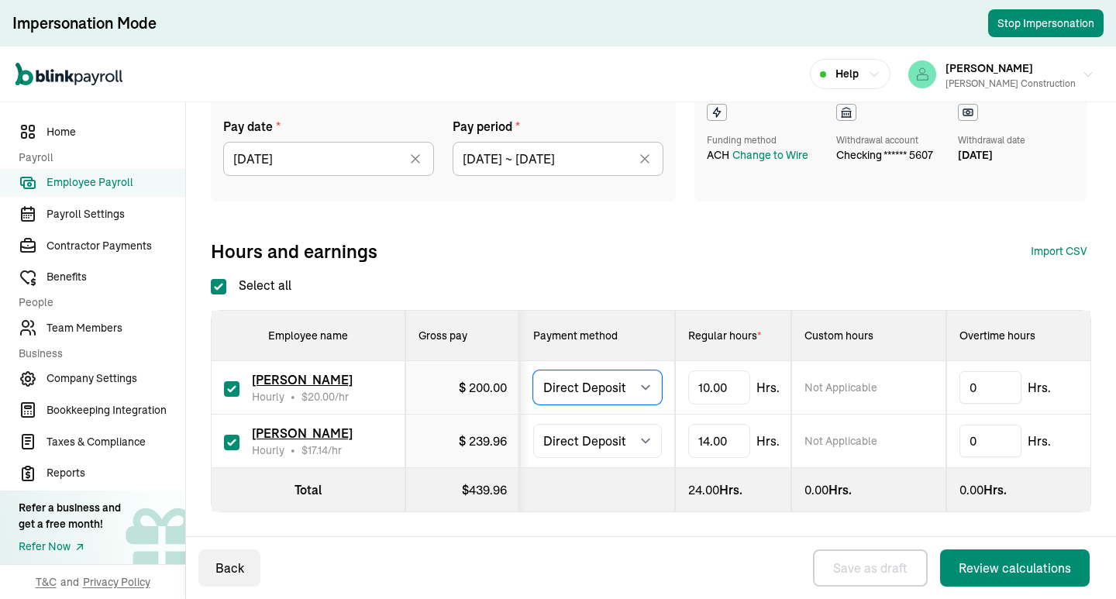
click at [614, 376] on select "Select method Direct Deposit Cash/Check" at bounding box center [597, 387] width 129 height 34
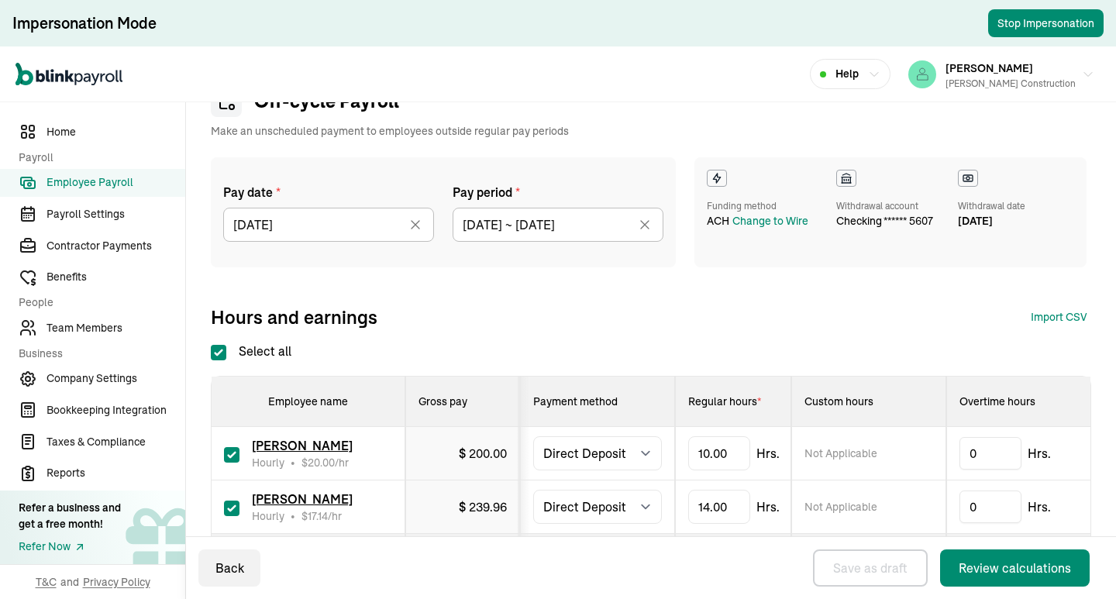
click at [653, 263] on div "Pay date * [DATE] [DATE] Mon Tue Wed Thu Fri Sat Sun 25 26 27 28 29 30 31 1 2 3…" at bounding box center [443, 212] width 465 height 110
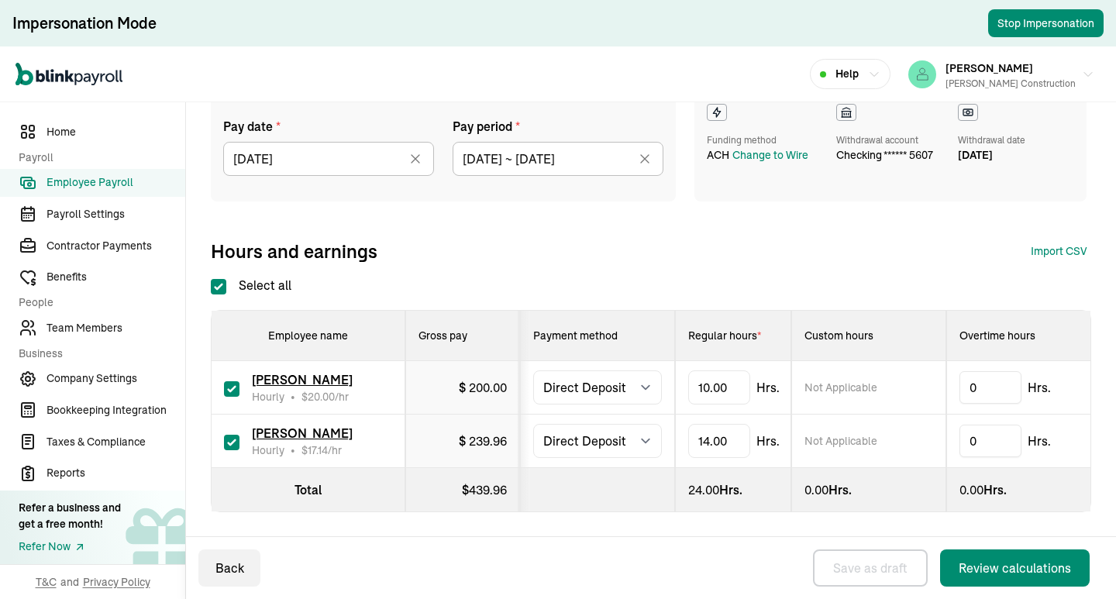
scroll to position [0, 0]
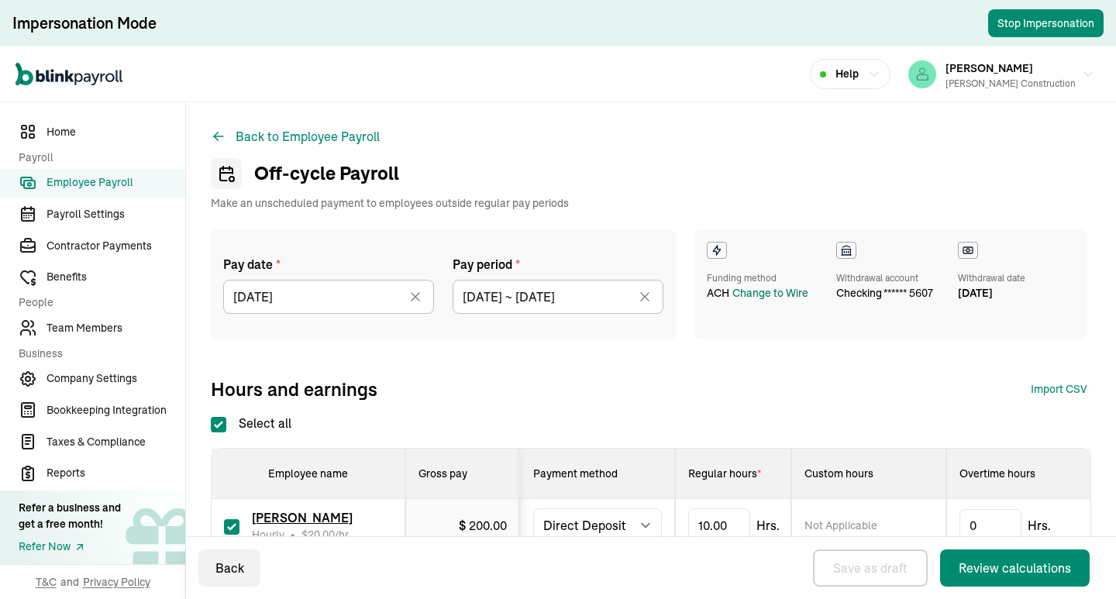
click at [769, 293] on div "Change to Wire" at bounding box center [770, 293] width 76 height 16
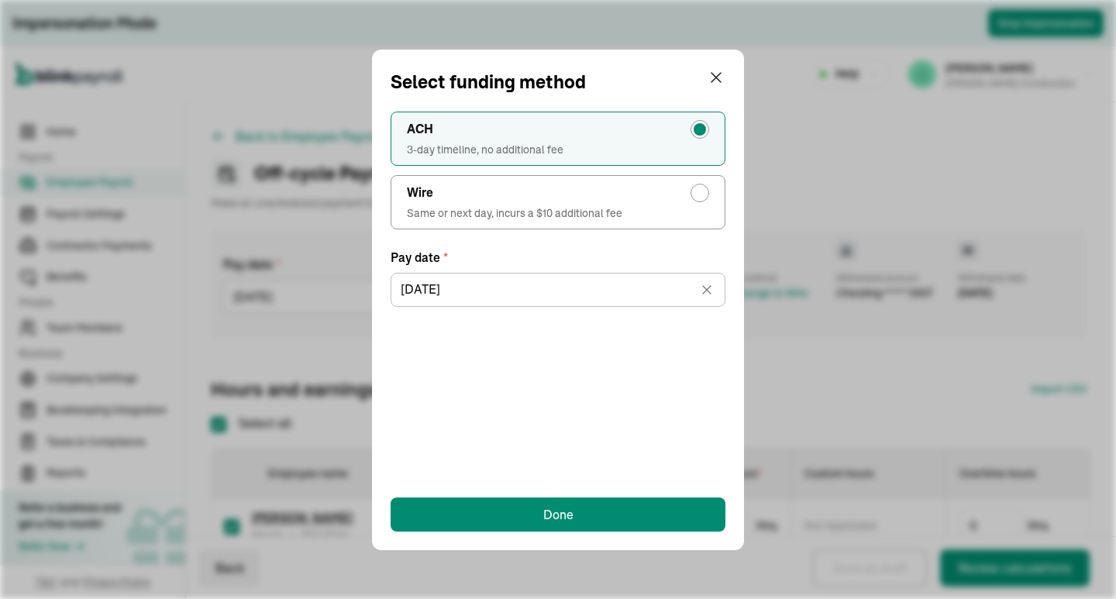
type input "[DATE]"
click at [674, 202] on label "Wire Same or next day, incurs a $10 additional fee" at bounding box center [558, 202] width 335 height 54
click at [698, 195] on input "Wire Same or next day, incurs a $10 additional fee" at bounding box center [704, 189] width 12 height 12
radio input "true"
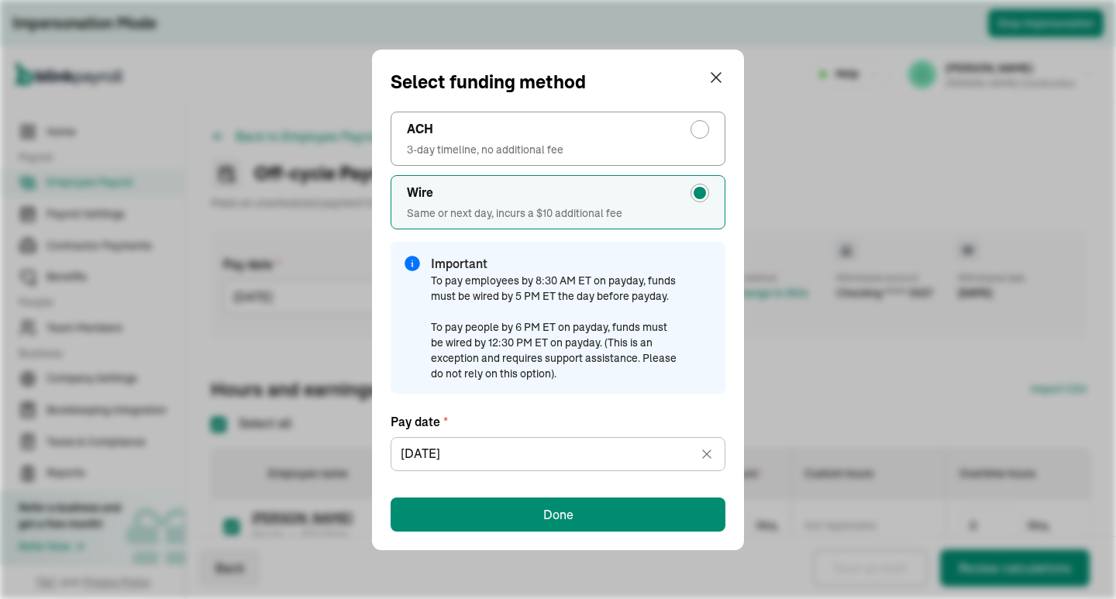
click at [651, 285] on span "To pay employees by 8:30 AM ET on payday, funds must be wired by 5 PM ET the da…" at bounding box center [555, 327] width 248 height 109
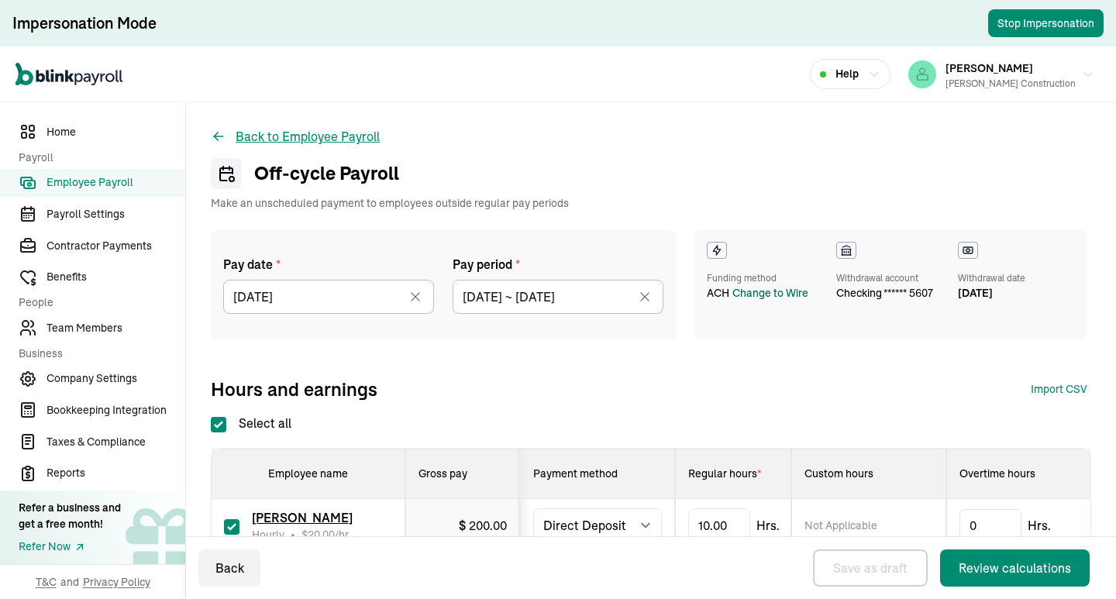
click at [212, 135] on icon at bounding box center [219, 137] width 16 height 16
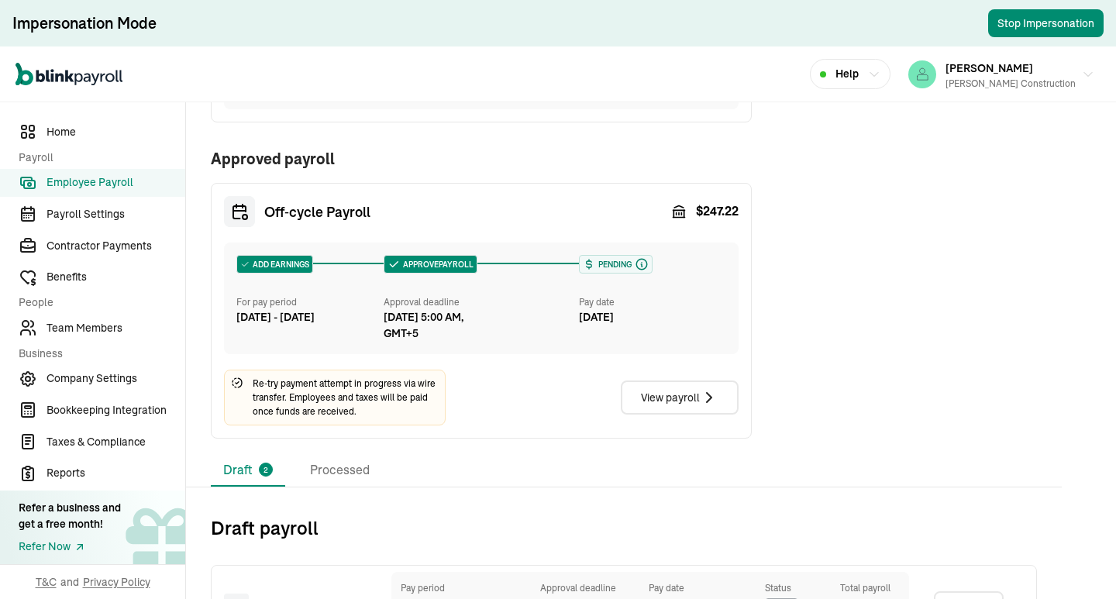
scroll to position [698, 0]
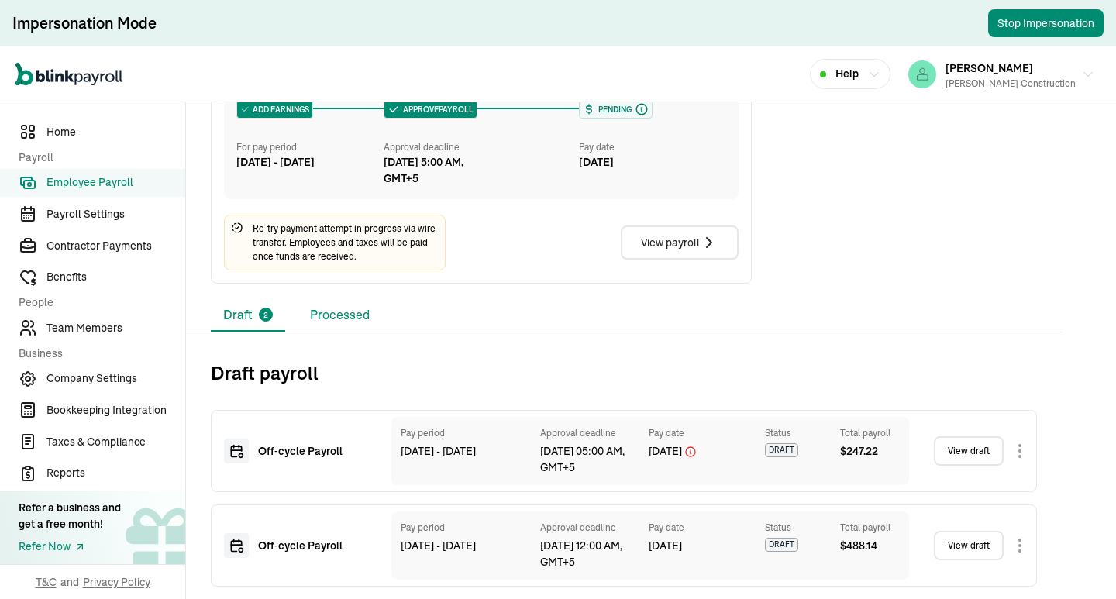
click at [354, 316] on li "Processed" at bounding box center [340, 315] width 84 height 33
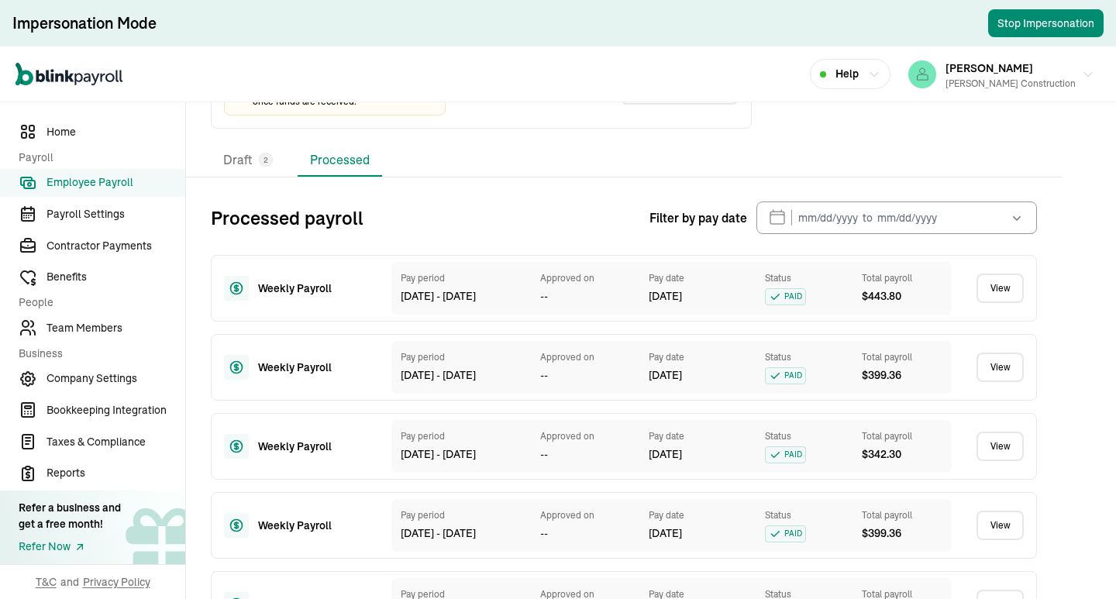
scroll to position [1008, 0]
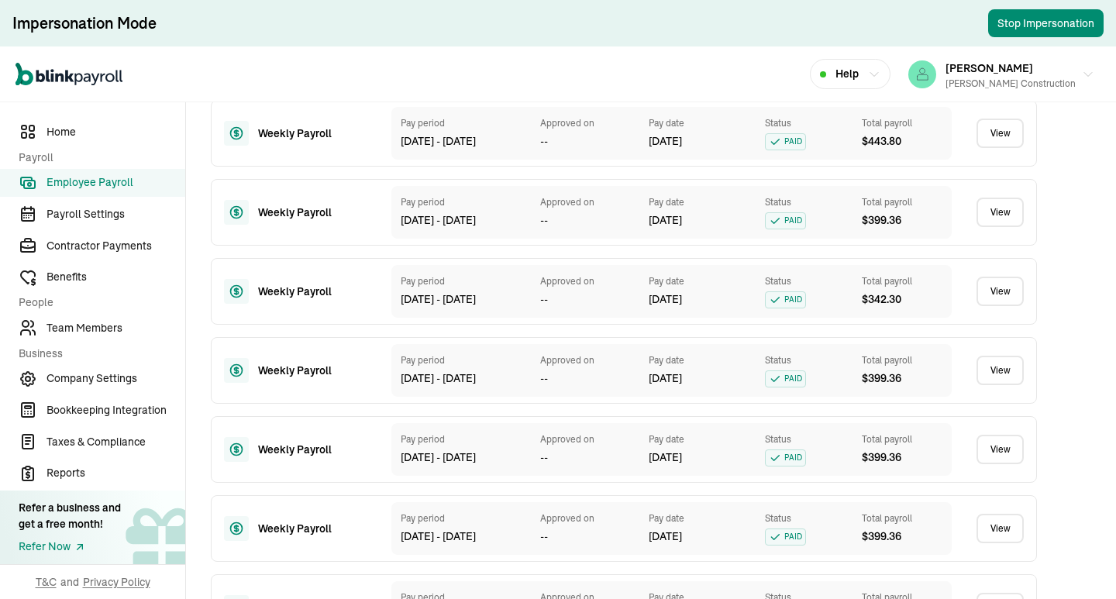
click at [997, 216] on link "View" at bounding box center [1000, 212] width 47 height 29
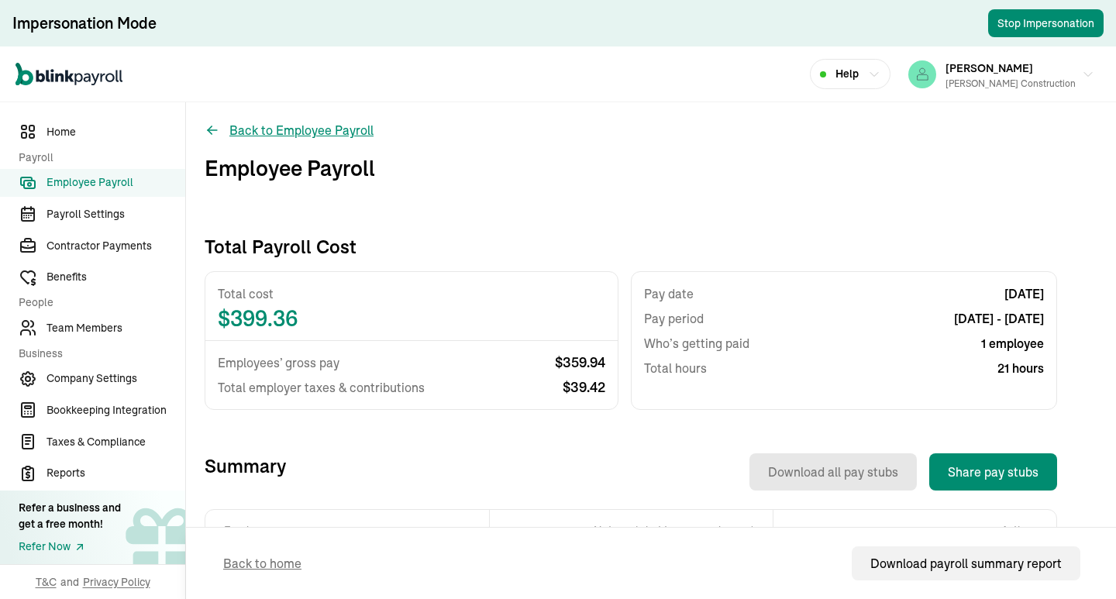
click at [217, 128] on icon at bounding box center [213, 130] width 16 height 16
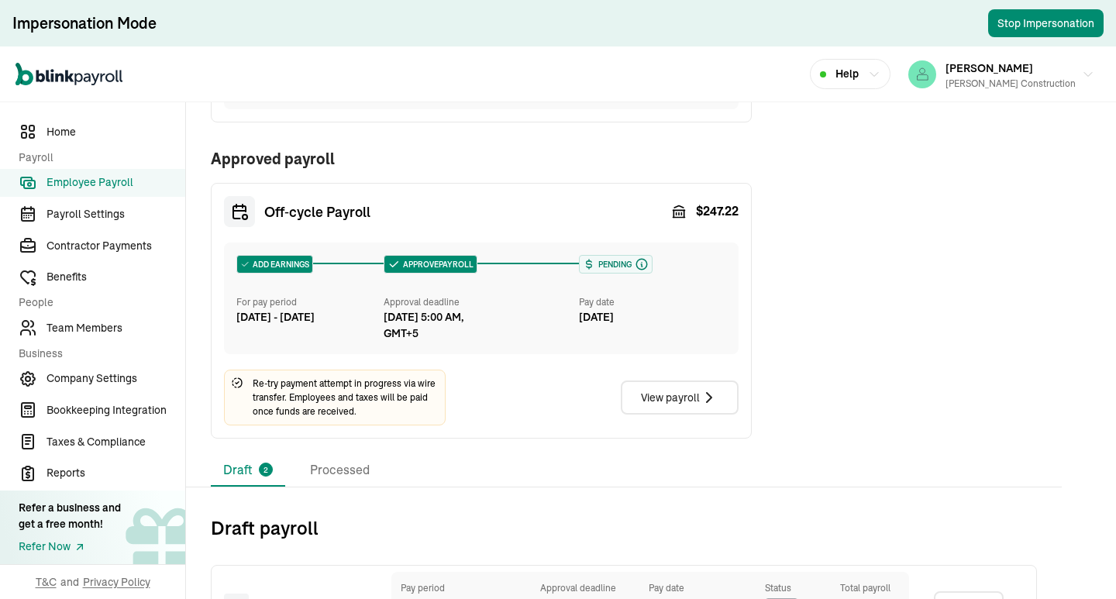
scroll to position [698, 0]
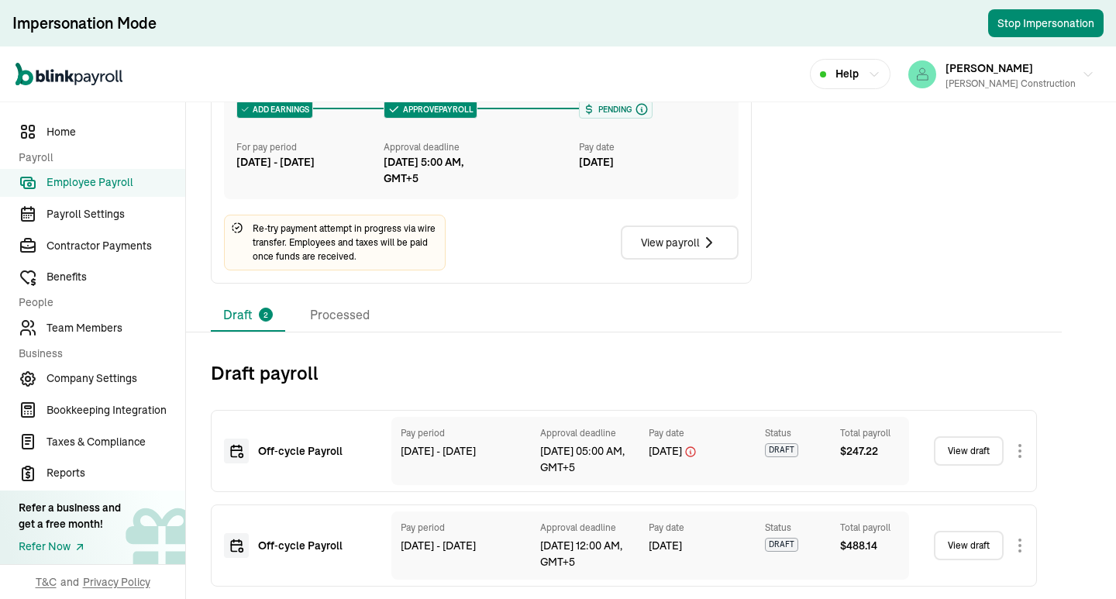
click at [322, 387] on div "Off‑cycle Payroll Pay period [DATE] - [DATE] Approval deadline [DATE] 05:00 AM,…" at bounding box center [624, 486] width 826 height 202
